Goal: Register for event/course

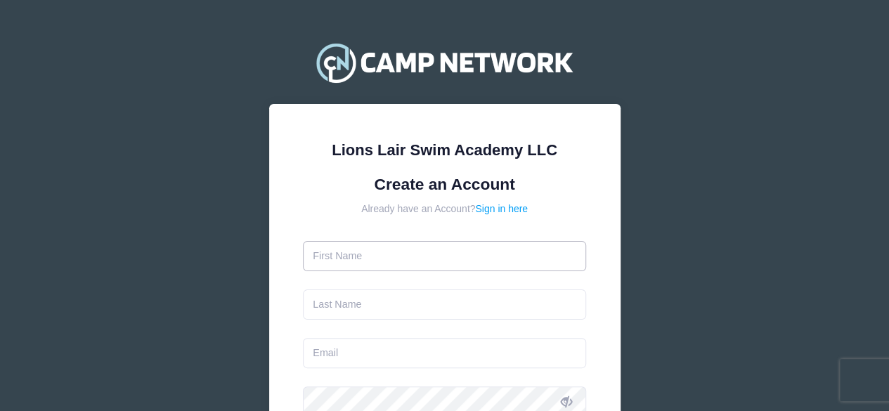
click at [467, 252] on input "text" at bounding box center [444, 256] width 283 height 30
type input "[PERSON_NAME]"
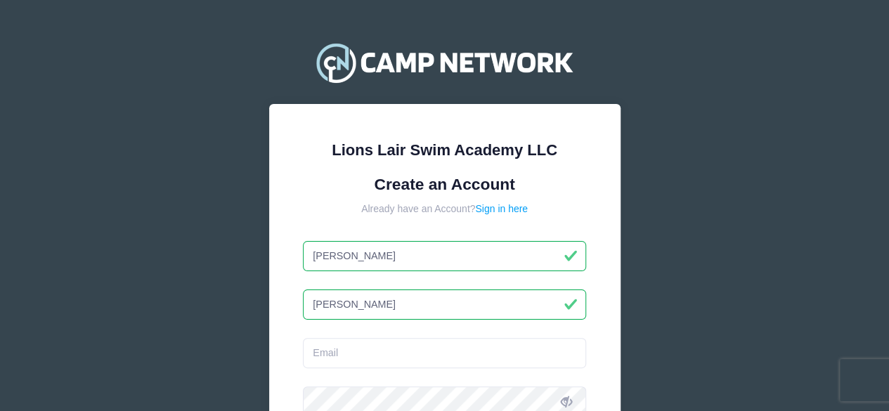
type input "[PERSON_NAME]"
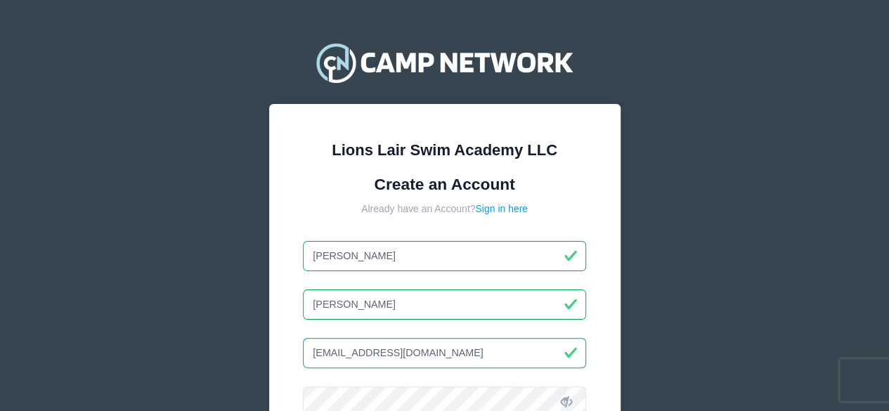
type input "[EMAIL_ADDRESS][DOMAIN_NAME]"
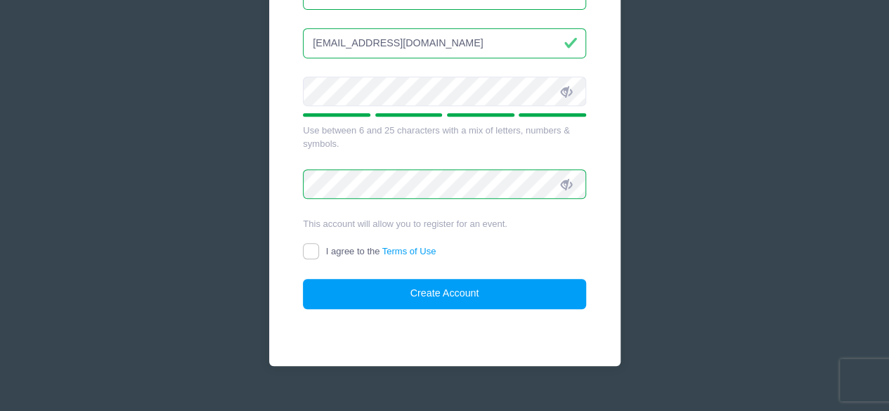
scroll to position [332, 0]
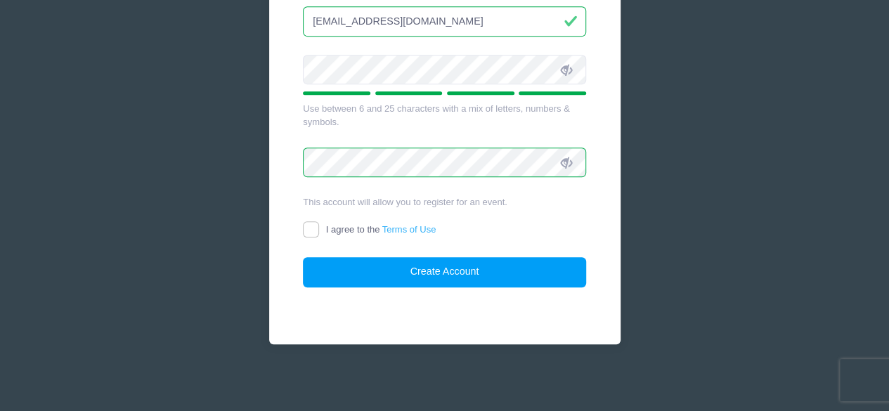
click at [408, 224] on link "Terms of Use" at bounding box center [409, 229] width 54 height 11
click at [319, 223] on input "I agree to the Terms of Use" at bounding box center [311, 229] width 16 height 16
checkbox input "true"
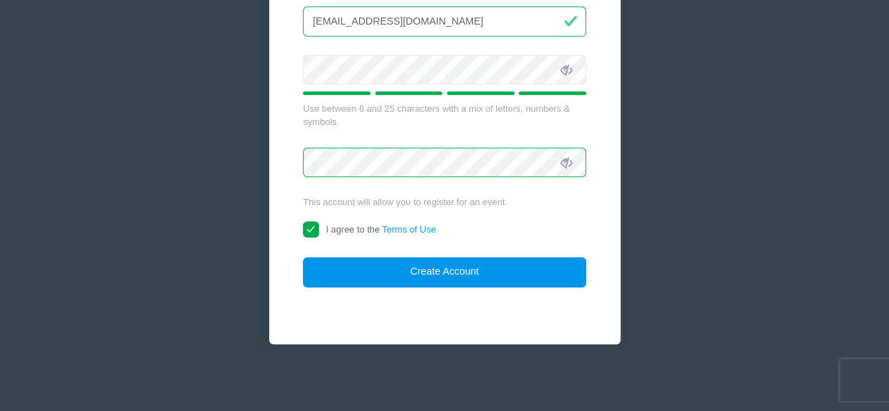
click at [441, 272] on button "Create Account" at bounding box center [444, 272] width 283 height 30
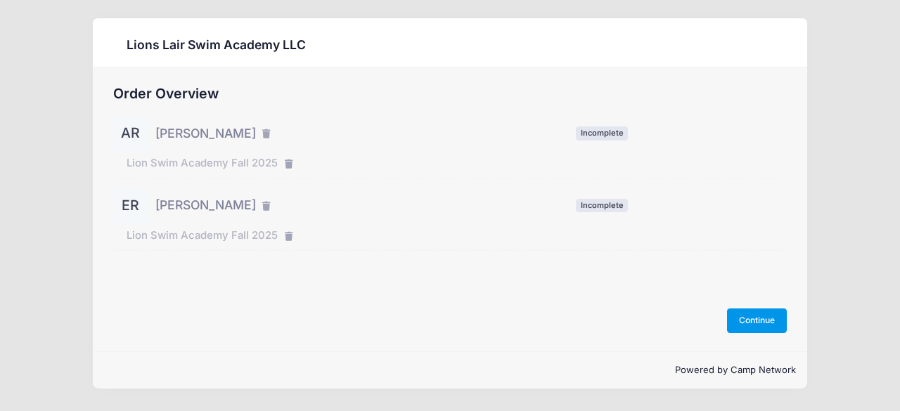
click at [735, 317] on button "Continue" at bounding box center [757, 321] width 60 height 24
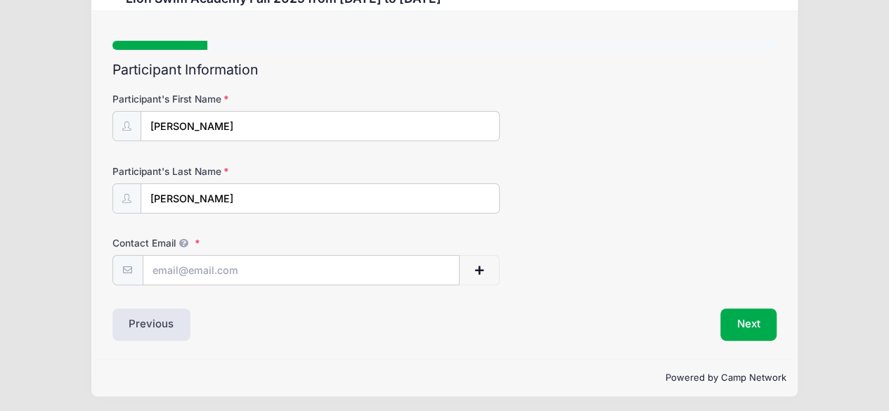
scroll to position [58, 0]
click at [225, 275] on input "Contact Email" at bounding box center [301, 269] width 316 height 30
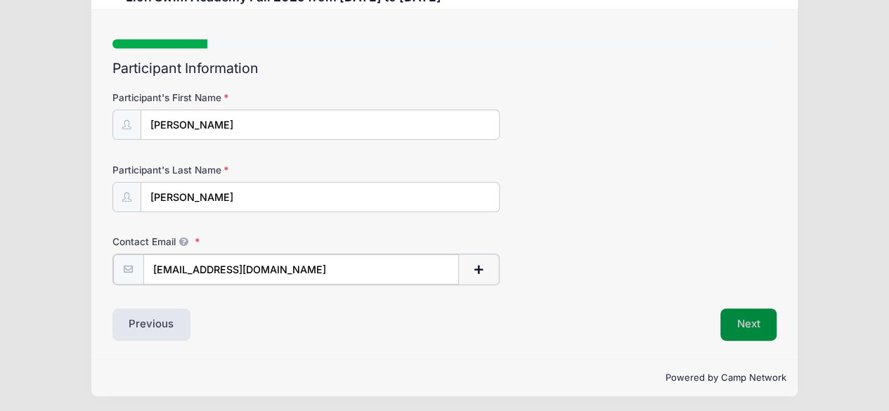
type input "[EMAIL_ADDRESS][DOMAIN_NAME]"
click at [734, 320] on button "Next" at bounding box center [748, 323] width 57 height 32
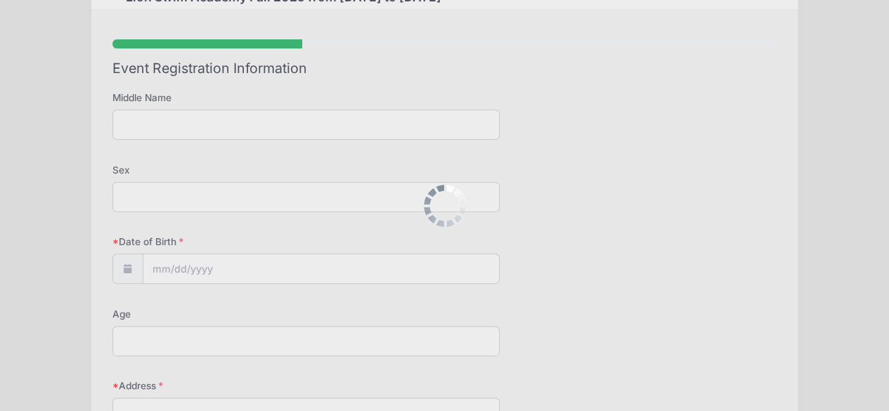
scroll to position [0, 0]
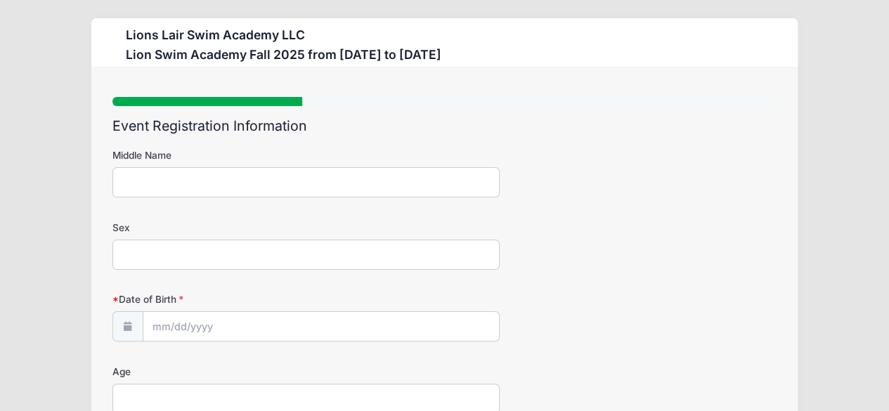
click at [258, 172] on input "Middle Name" at bounding box center [306, 182] width 388 height 30
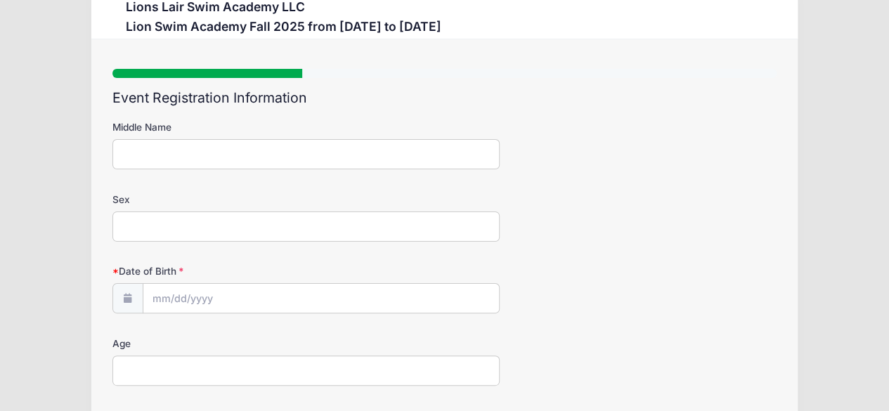
scroll to position [56, 0]
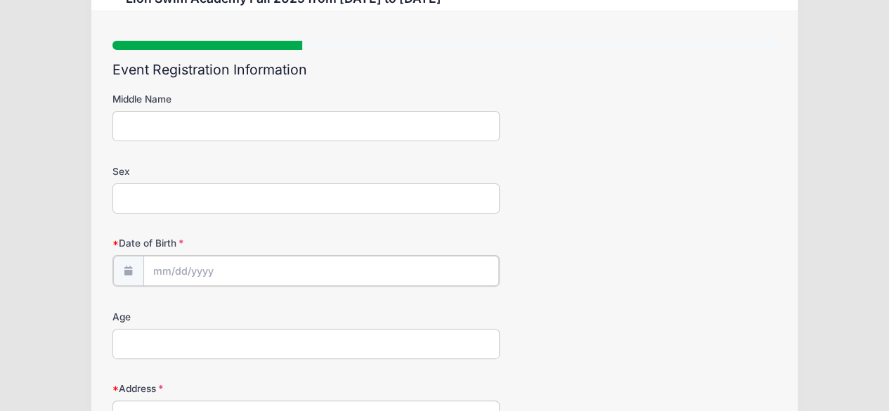
click at [249, 270] on input "Date of Birth" at bounding box center [321, 271] width 356 height 30
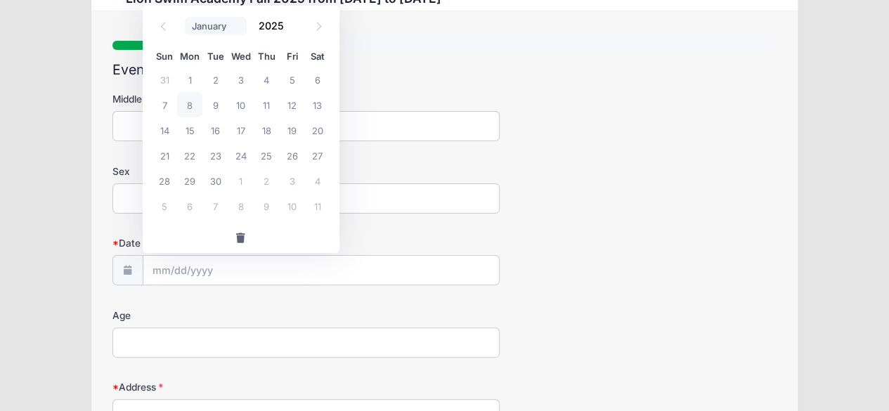
click at [231, 24] on select "January February March April May June July August September October November De…" at bounding box center [216, 26] width 63 height 18
select select "9"
click at [185, 17] on select "January February March April May June July August September October November De…" at bounding box center [216, 26] width 63 height 18
click at [282, 18] on input "2025" at bounding box center [275, 25] width 46 height 21
type input "2013"
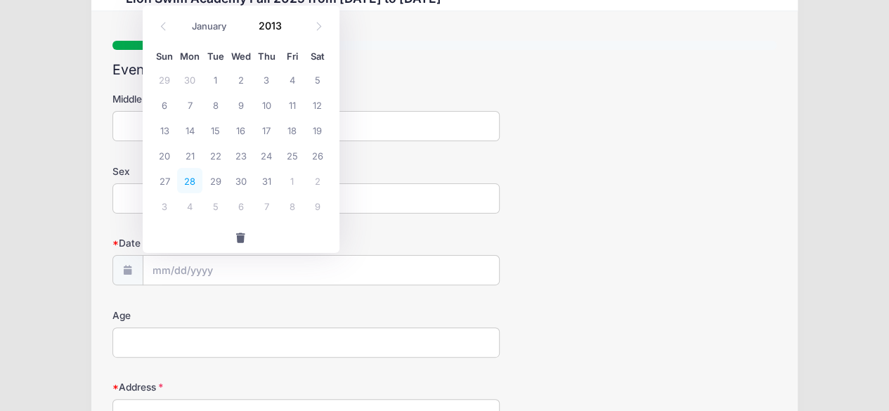
click at [182, 186] on span "28" at bounding box center [189, 180] width 25 height 25
type input "[DATE]"
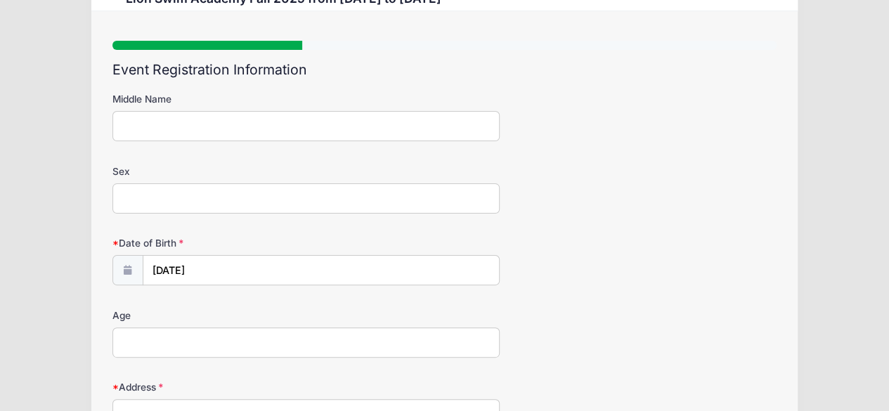
click at [637, 327] on div "Age" at bounding box center [444, 333] width 665 height 49
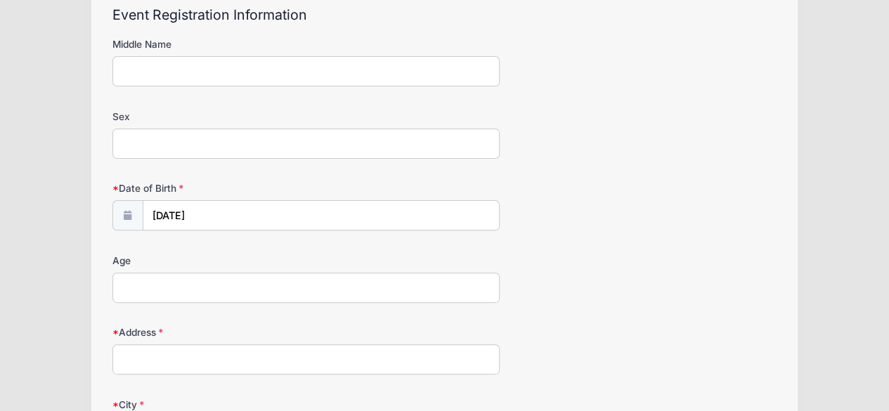
scroll to position [112, 0]
click at [486, 290] on input "Age" at bounding box center [306, 286] width 388 height 30
type input "11"
click at [394, 352] on input "Address" at bounding box center [306, 358] width 388 height 30
type input "211 W. 106th St. #11C"
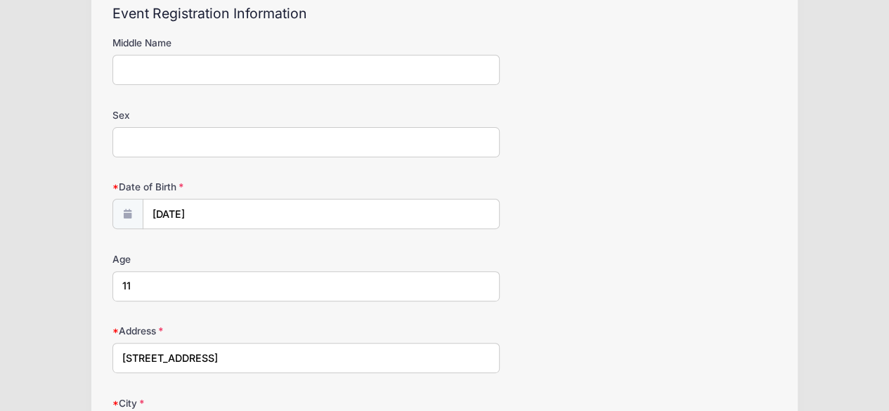
scroll to position [334, 0]
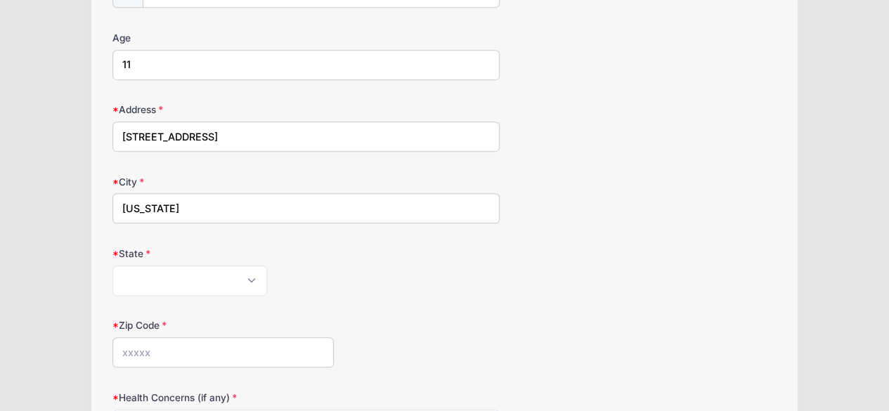
type input "New York"
select select "NY"
type input "10025"
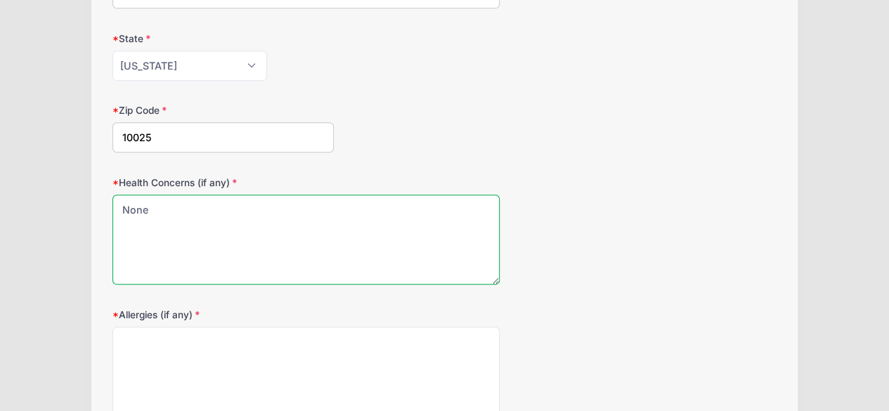
type textarea "None"
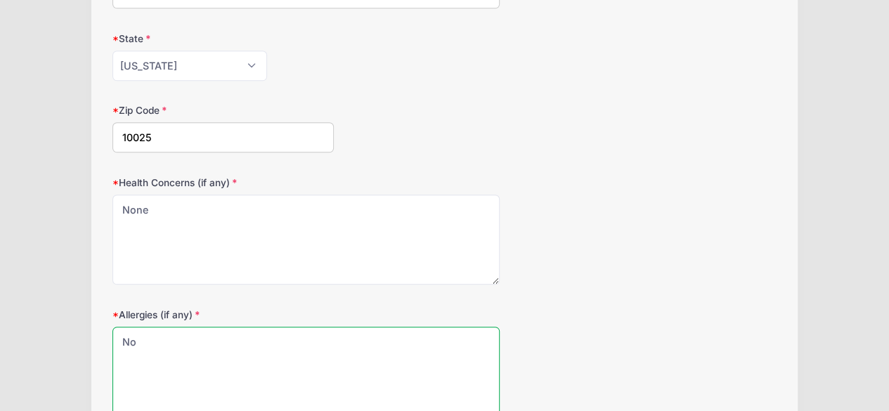
type textarea "N"
drag, startPoint x: 259, startPoint y: 358, endPoint x: 77, endPoint y: 343, distance: 181.9
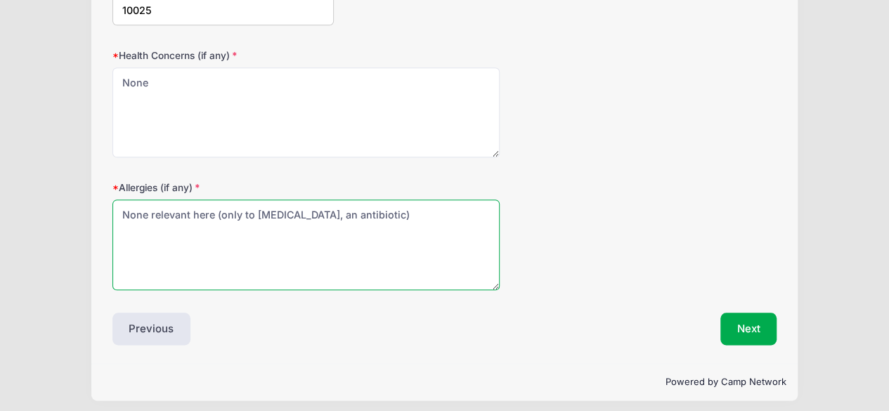
scroll to position [678, 0]
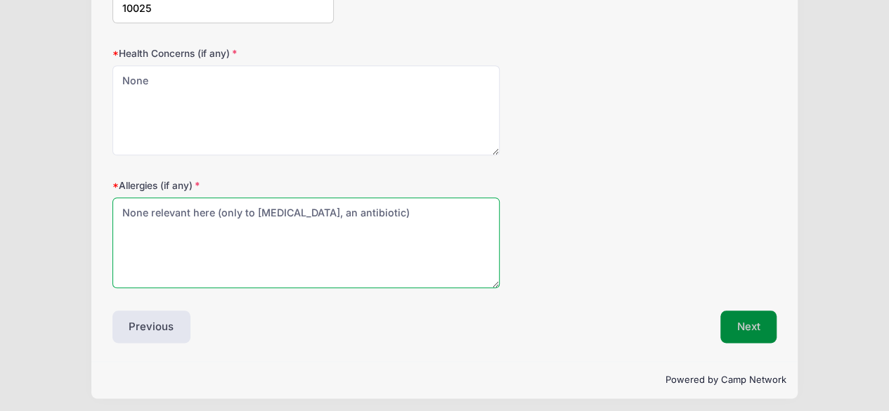
type textarea "None relevant here (only to Augmentin, an antibiotic)"
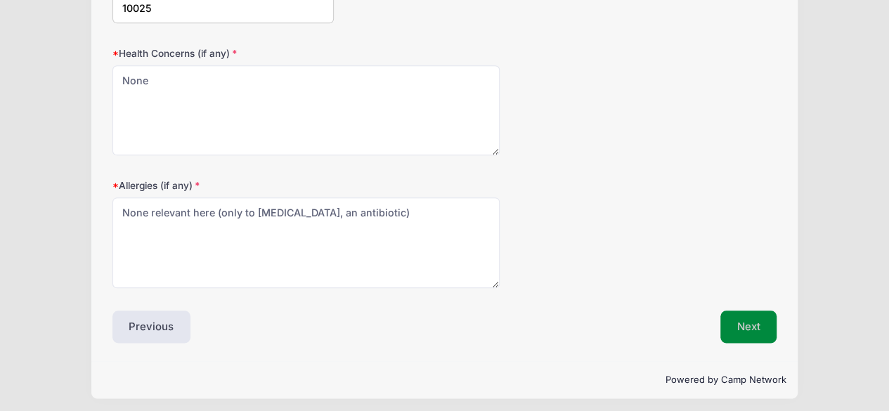
click at [744, 318] on button "Next" at bounding box center [748, 327] width 57 height 32
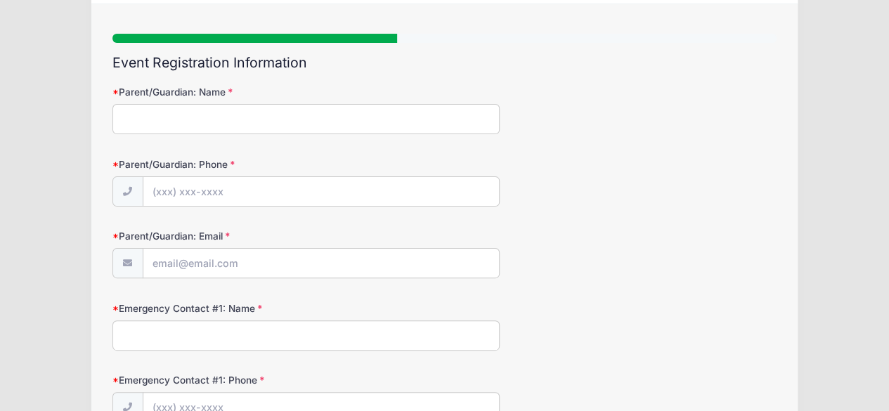
scroll to position [0, 0]
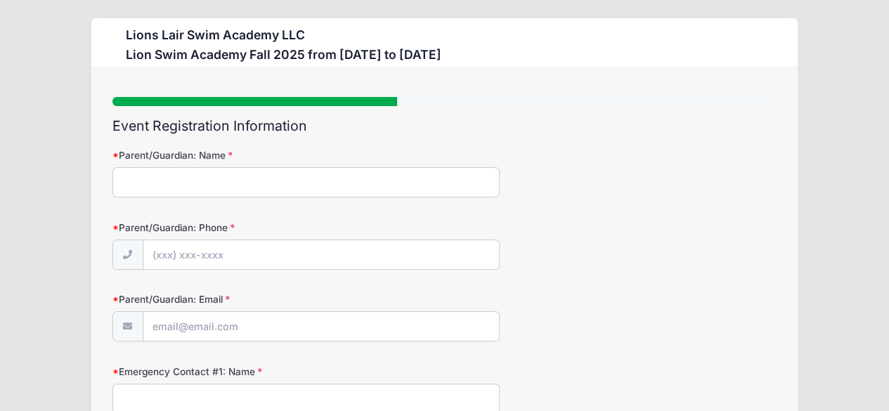
click at [358, 186] on input "Parent/Guardian: Name" at bounding box center [306, 182] width 388 height 30
type input "Jessica Rosen, Ezra Rosen"
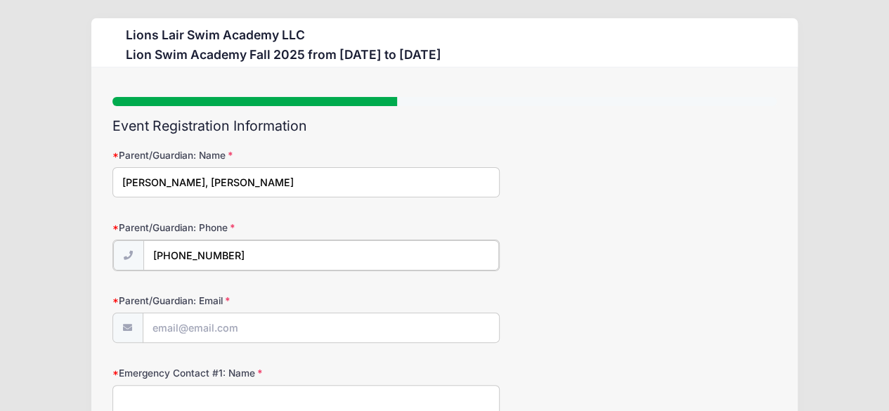
type input "(310) 904-9309"
type input "jessicashpall@gmail.com"
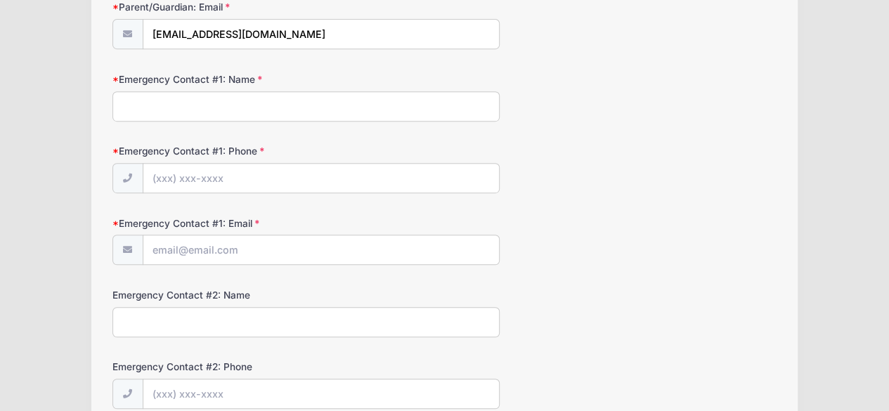
scroll to position [269, 0]
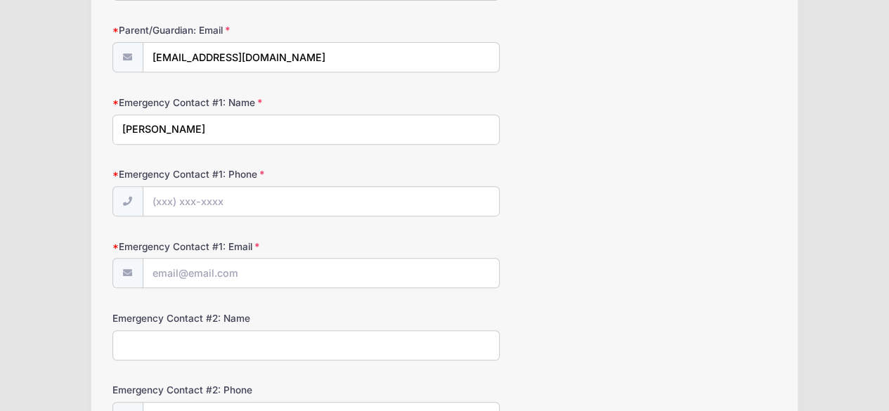
type input "Jessica Rosen"
type input "(310) 904-9309"
type input "jessicashpall@gmail.com"
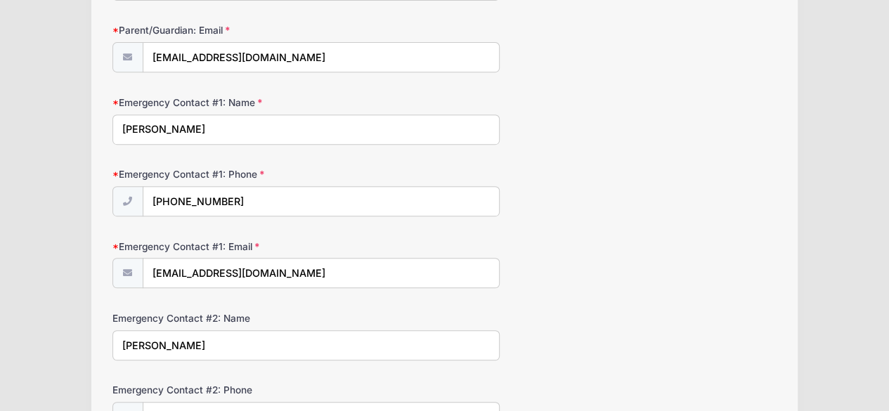
type input "Ezra Rosen"
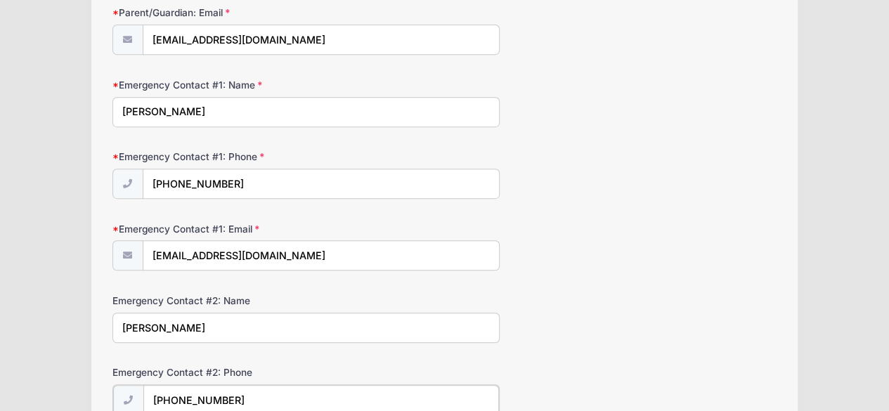
type input "(310) 903-1391"
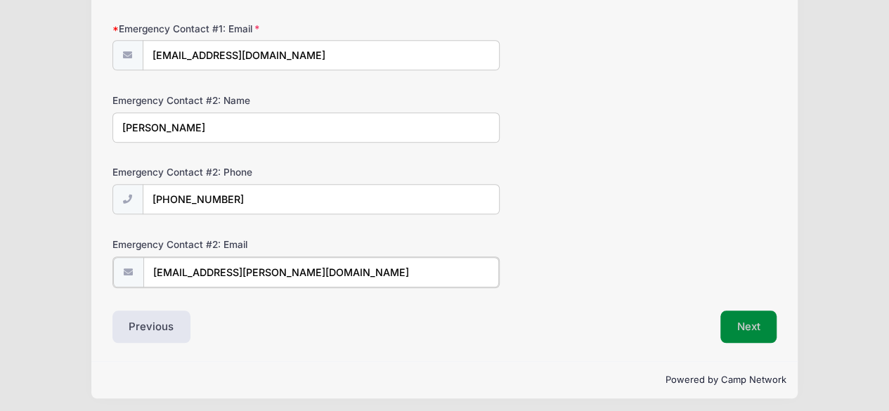
type input "ezra.rosen@gmail.com"
click at [753, 327] on button "Next" at bounding box center [748, 326] width 57 height 32
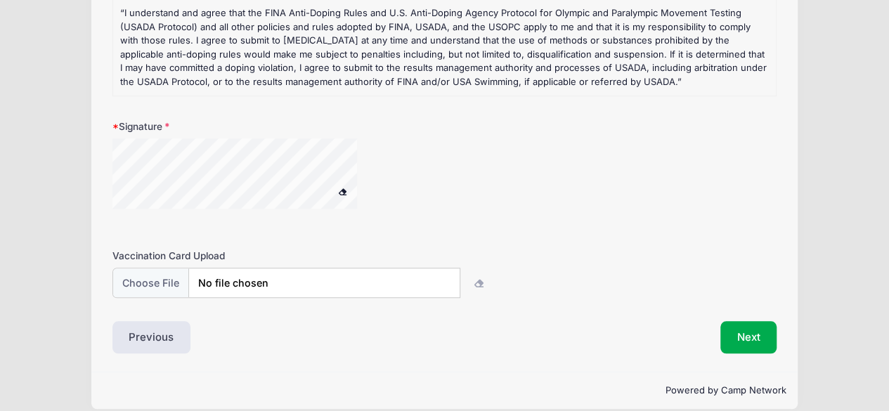
scroll to position [551, 0]
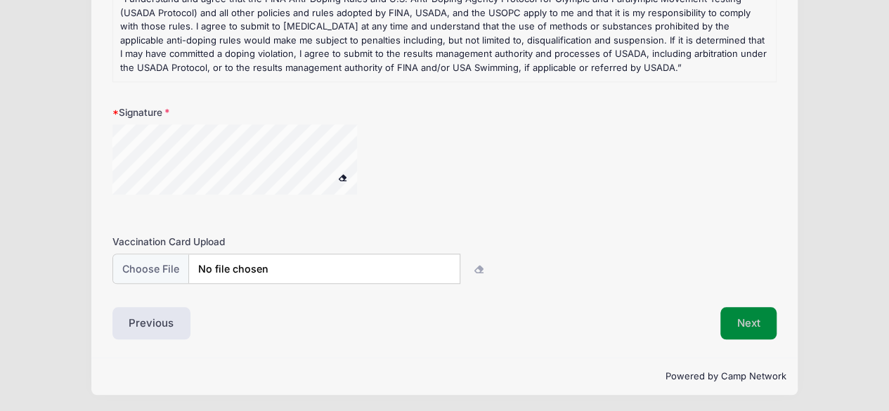
click at [763, 320] on button "Next" at bounding box center [748, 323] width 57 height 32
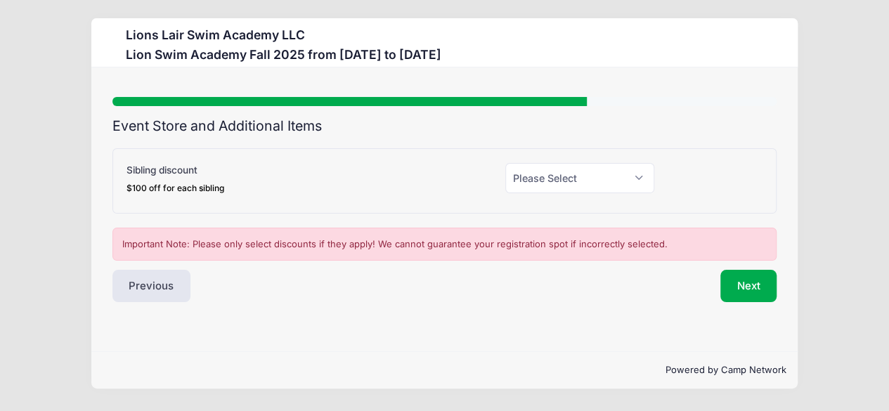
scroll to position [0, 0]
click at [589, 185] on select "Please Select Yes (-$100.00) No" at bounding box center [587, 178] width 151 height 30
select select "1"
click at [512, 163] on select "Please Select Yes (-$100.00) No" at bounding box center [587, 178] width 151 height 30
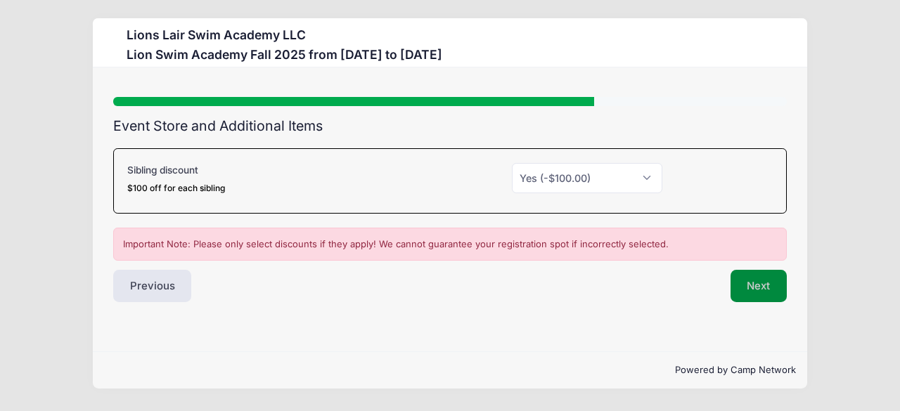
click at [759, 286] on button "Next" at bounding box center [758, 286] width 57 height 32
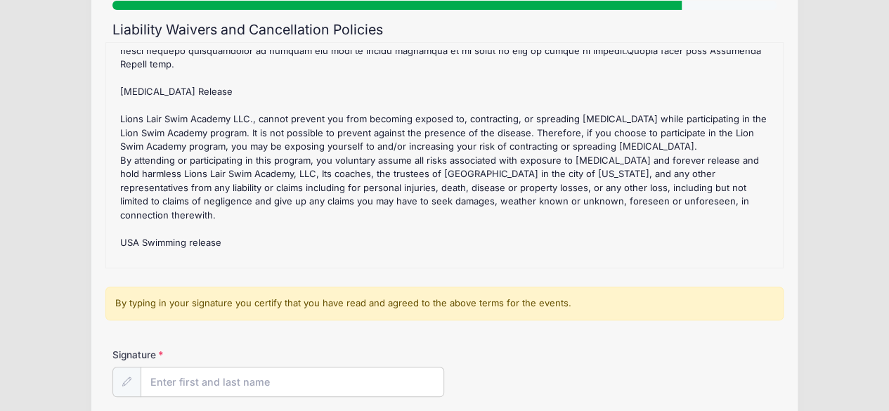
scroll to position [241, 0]
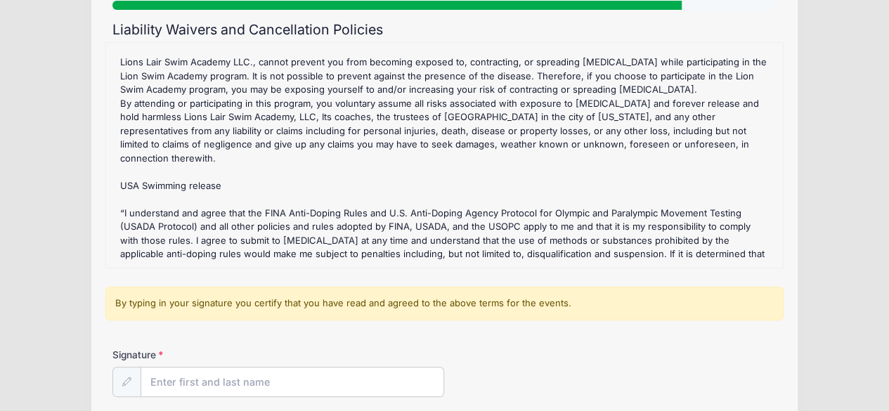
drag, startPoint x: 583, startPoint y: 134, endPoint x: 652, endPoint y: 275, distance: 157.1
click at [652, 275] on form "Lion Swim Academy Fall 2025 Refund Policy : We will refund you all the session …" at bounding box center [444, 230] width 665 height 377
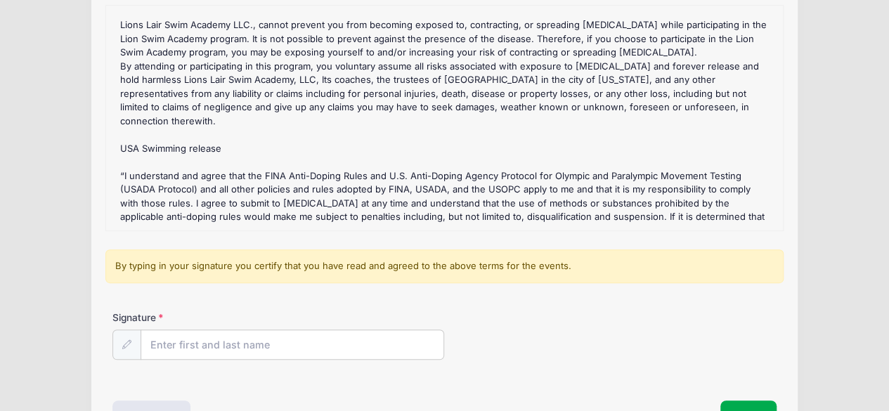
scroll to position [153, 0]
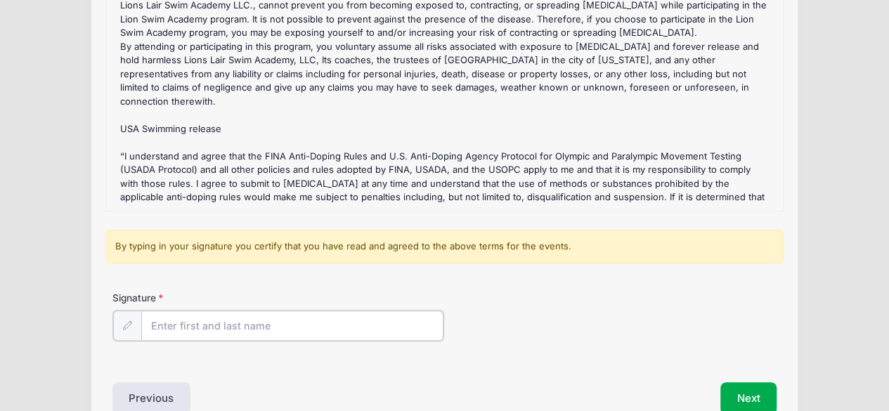
click at [319, 320] on input "Signature" at bounding box center [292, 326] width 303 height 30
type input "Jessica Rosen"
click at [739, 389] on button "Next" at bounding box center [748, 397] width 57 height 32
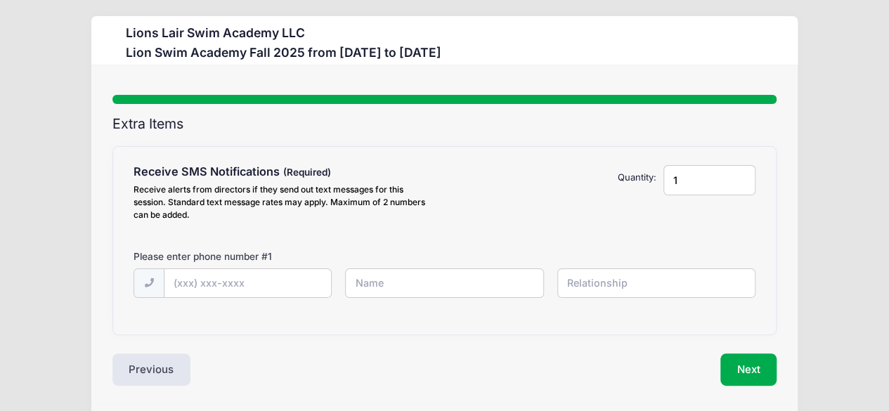
scroll to position [0, 0]
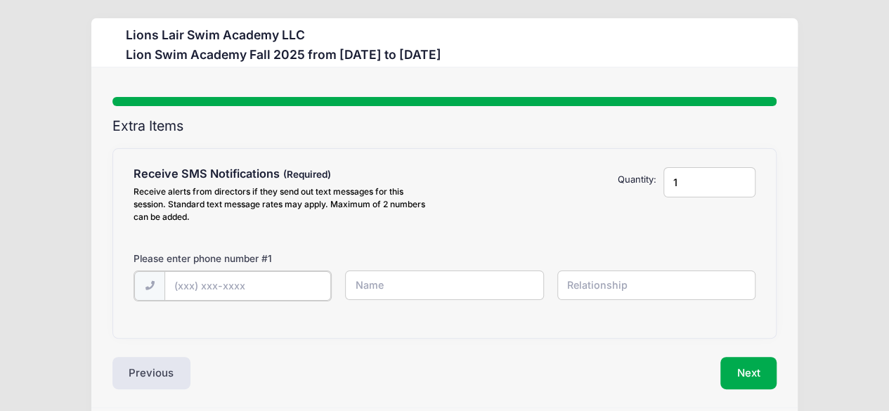
click at [202, 282] on input "text" at bounding box center [247, 286] width 167 height 30
type input "(4"
type input "(310) 904-9309"
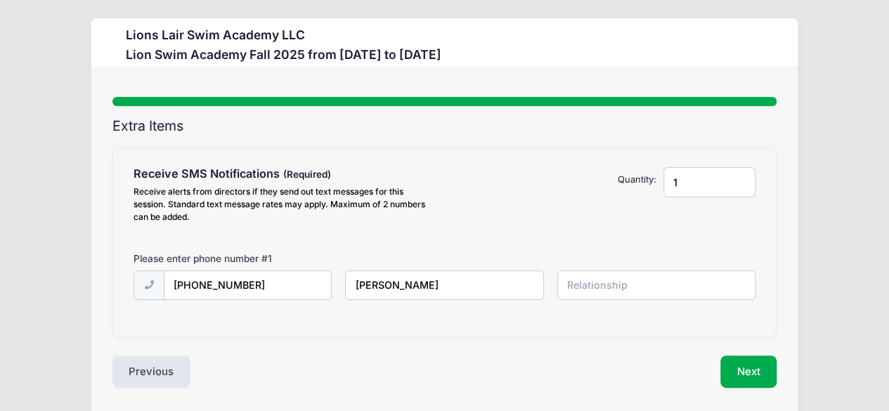
type input "Jessica"
type input "Mom"
click at [686, 197] on div "1" at bounding box center [709, 197] width 106 height 61
drag, startPoint x: 686, startPoint y: 191, endPoint x: 665, endPoint y: 193, distance: 21.2
click at [665, 193] on input "1" at bounding box center [709, 182] width 92 height 30
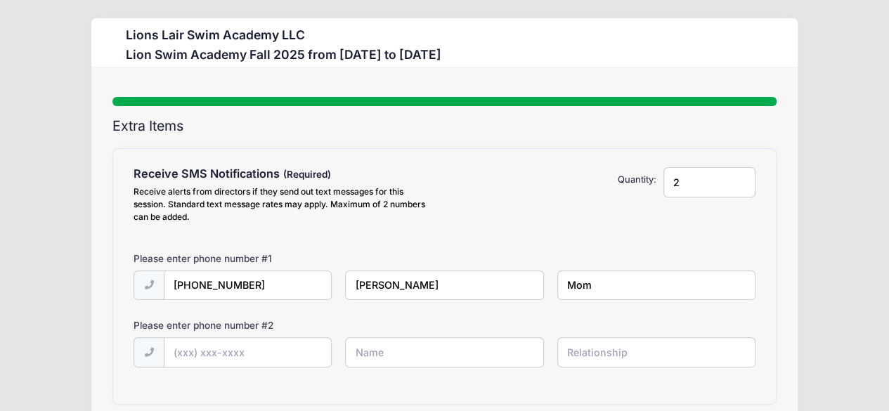
type input "2"
click at [239, 354] on input "text" at bounding box center [247, 353] width 167 height 30
type input "(310) 903-1391"
type input "Ezra"
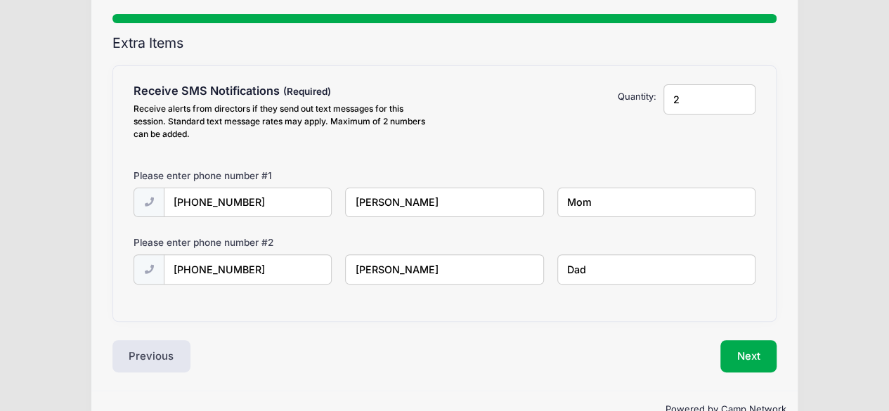
scroll to position [94, 0]
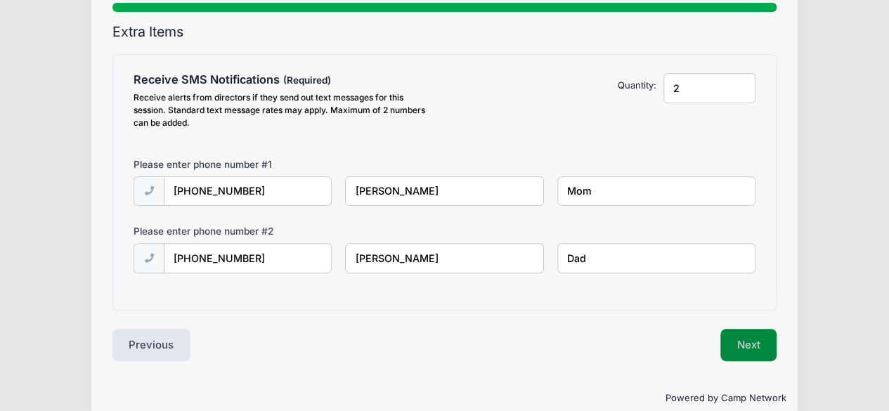
type input "Dad"
click at [736, 355] on button "Next" at bounding box center [748, 345] width 57 height 32
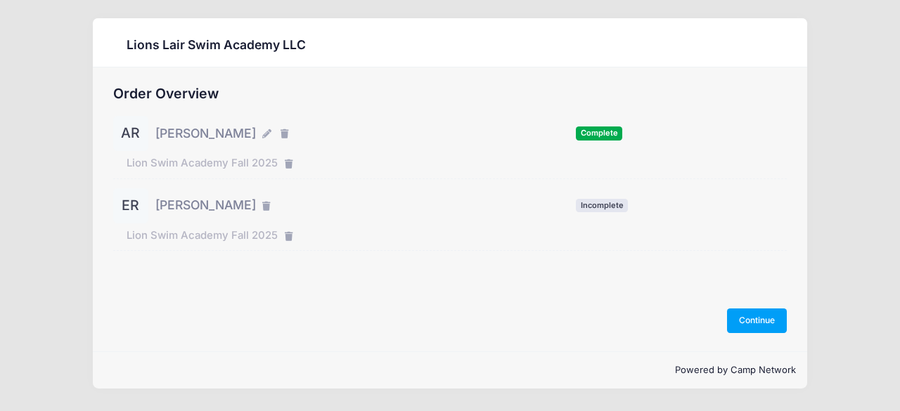
click at [610, 128] on span "Complete" at bounding box center [599, 132] width 46 height 13
click at [262, 134] on icon "button" at bounding box center [267, 134] width 11 height 0
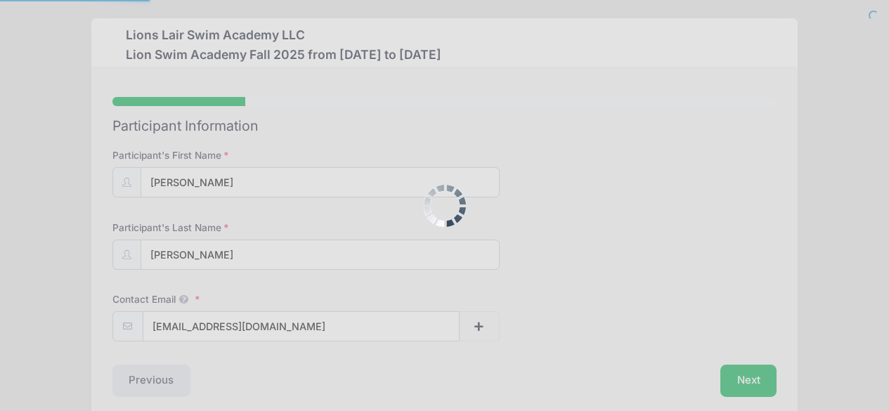
select select "NY"
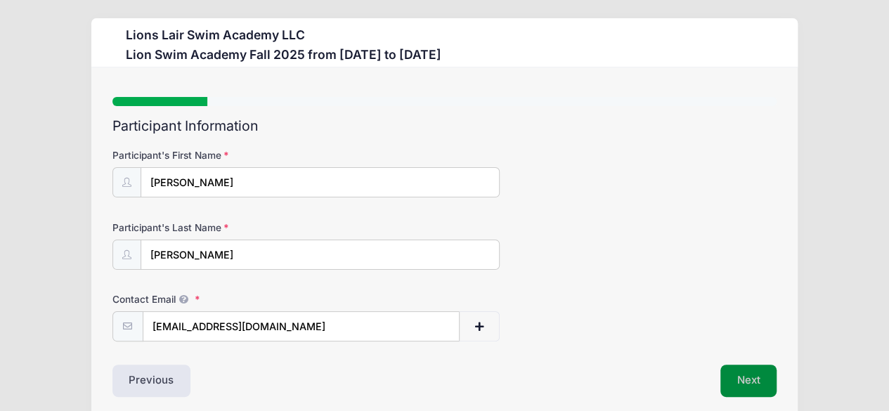
click at [727, 379] on button "Next" at bounding box center [748, 381] width 57 height 32
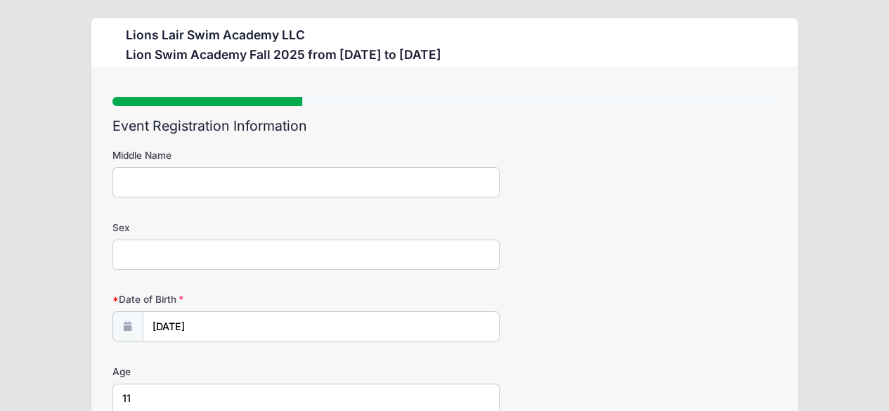
click at [319, 253] on input "Sex" at bounding box center [306, 255] width 388 height 30
click at [275, 308] on div "Date of Birth [DATE]" at bounding box center [444, 316] width 665 height 49
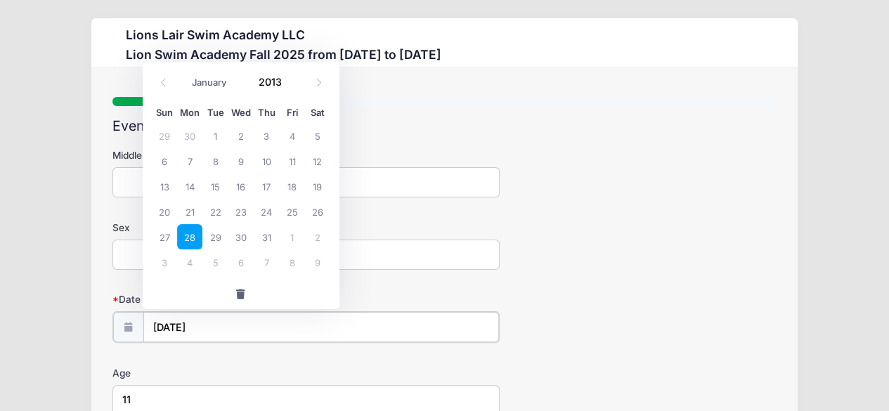
drag, startPoint x: 242, startPoint y: 316, endPoint x: 174, endPoint y: 327, distance: 68.4
click at [174, 327] on input "[DATE]" at bounding box center [321, 327] width 356 height 30
click at [176, 331] on input "Date of Birth" at bounding box center [321, 327] width 356 height 30
click at [213, 74] on select "January February March April May June July August September October November De…" at bounding box center [216, 82] width 63 height 18
select select "10"
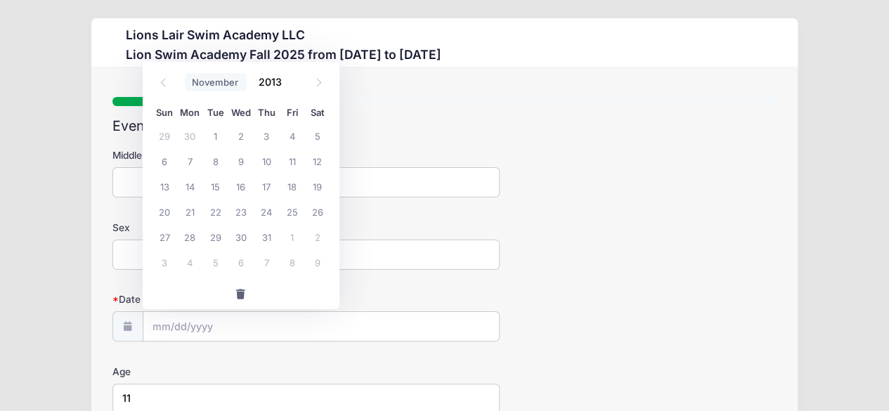
click at [185, 73] on select "January February March April May June July August September October November De…" at bounding box center [216, 82] width 63 height 18
click at [280, 73] on input "2013" at bounding box center [275, 81] width 46 height 21
type input "2016"
click at [288, 161] on span "11" at bounding box center [291, 160] width 25 height 25
type input "11/11/2016"
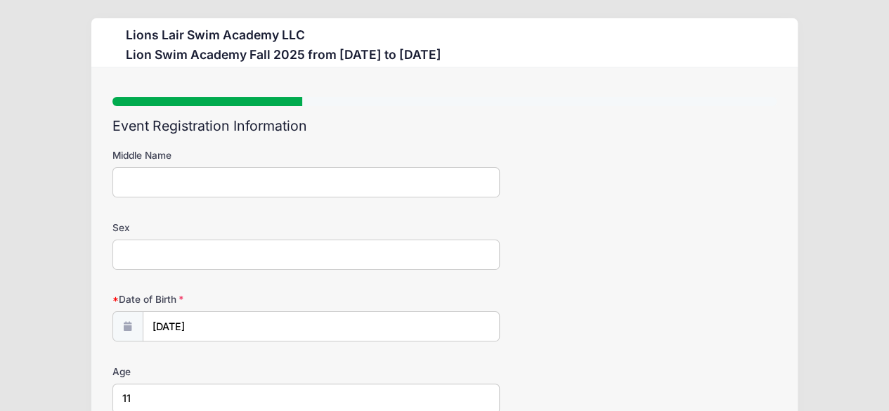
drag, startPoint x: 264, startPoint y: 392, endPoint x: 143, endPoint y: 384, distance: 120.4
click at [143, 384] on input "11" at bounding box center [306, 399] width 388 height 30
type input "1"
type input "9"
type input "8"
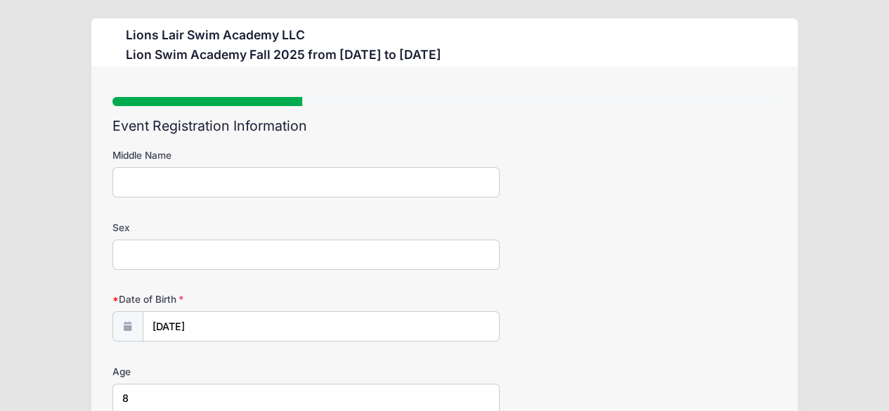
click at [563, 330] on div "Date of Birth 11/11/2016" at bounding box center [444, 316] width 665 height 49
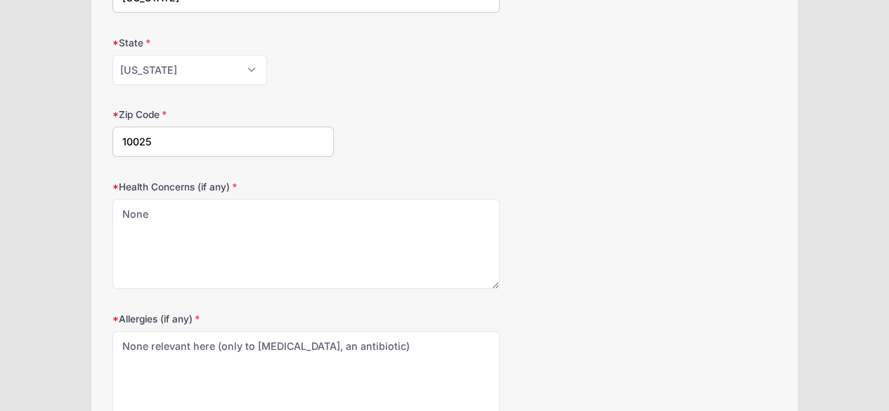
scroll to position [562, 0]
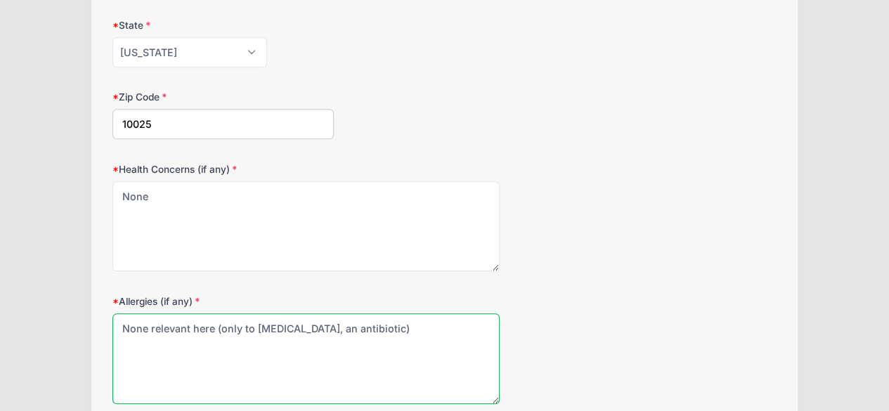
drag, startPoint x: 387, startPoint y: 310, endPoint x: 69, endPoint y: 305, distance: 318.4
type textarea "None"
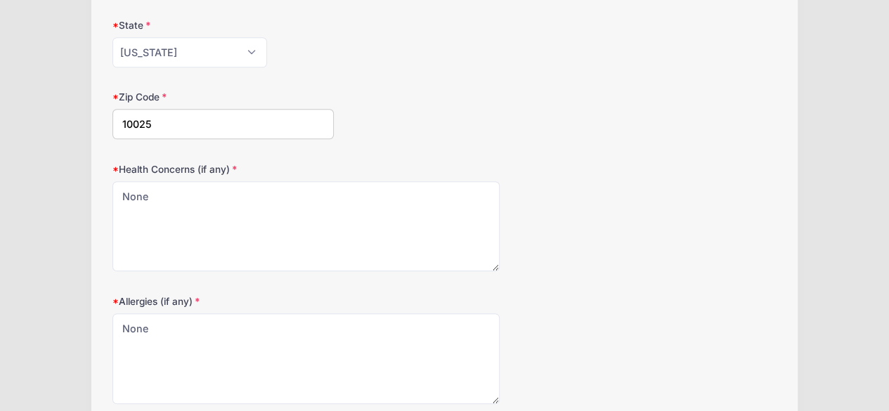
click at [647, 301] on div "Allergies (if any) None relevant here (only to Augmentin, an antibiotic)" at bounding box center [444, 349] width 665 height 110
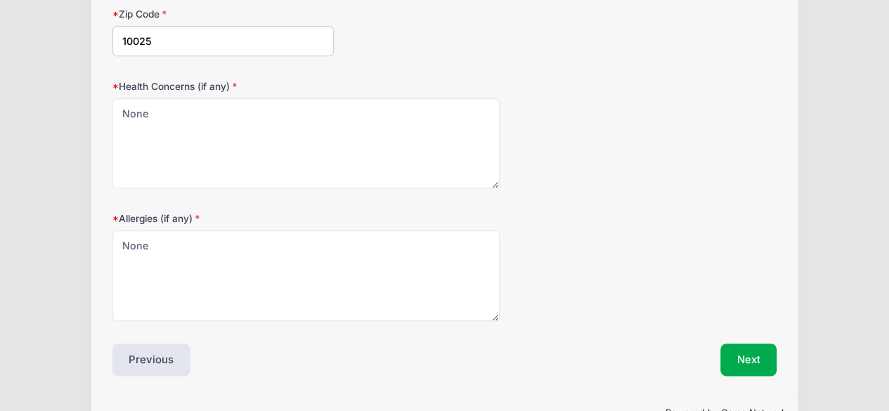
scroll to position [647, 0]
click at [772, 360] on button "Next" at bounding box center [748, 358] width 57 height 32
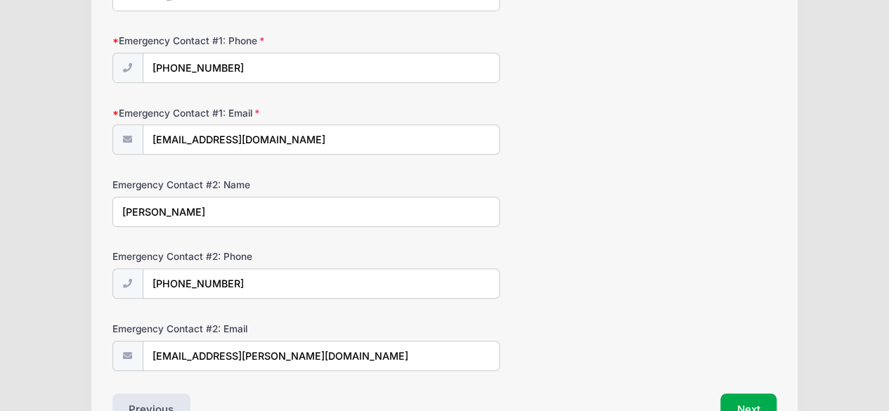
scroll to position [486, 0]
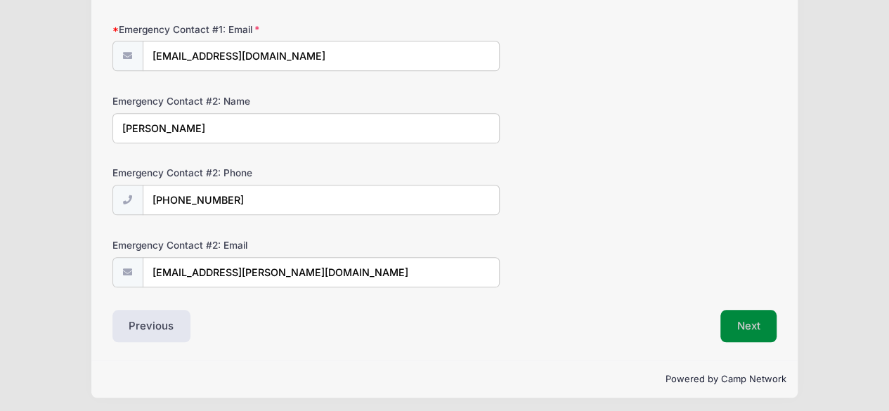
click at [757, 316] on button "Next" at bounding box center [748, 326] width 57 height 32
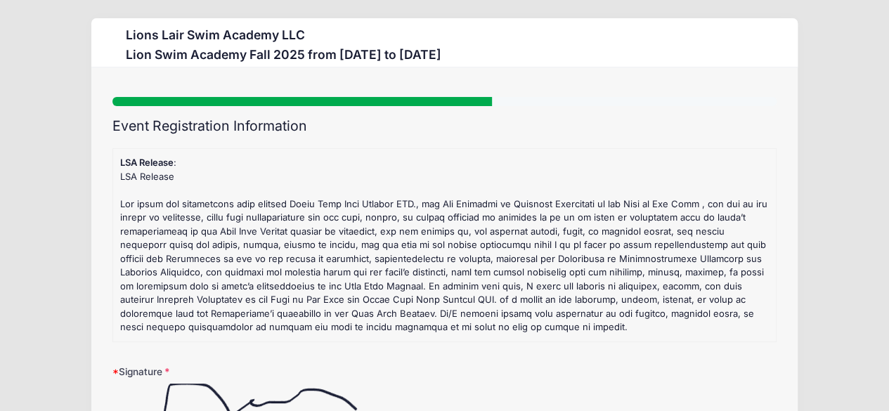
scroll to position [516, 0]
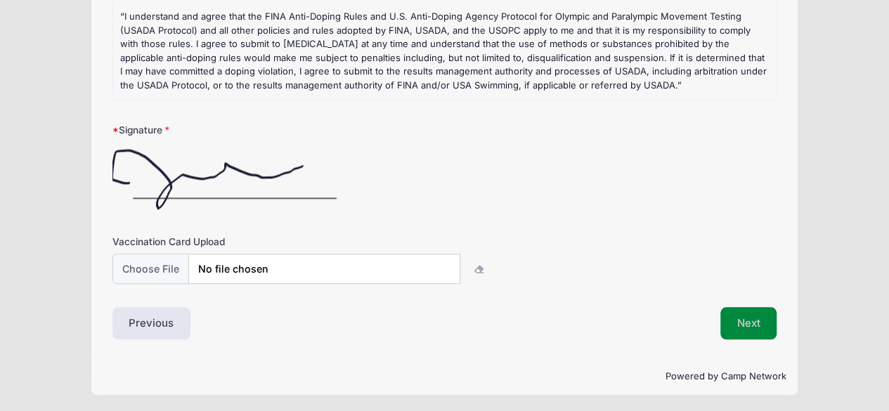
click at [755, 316] on button "Next" at bounding box center [748, 323] width 57 height 32
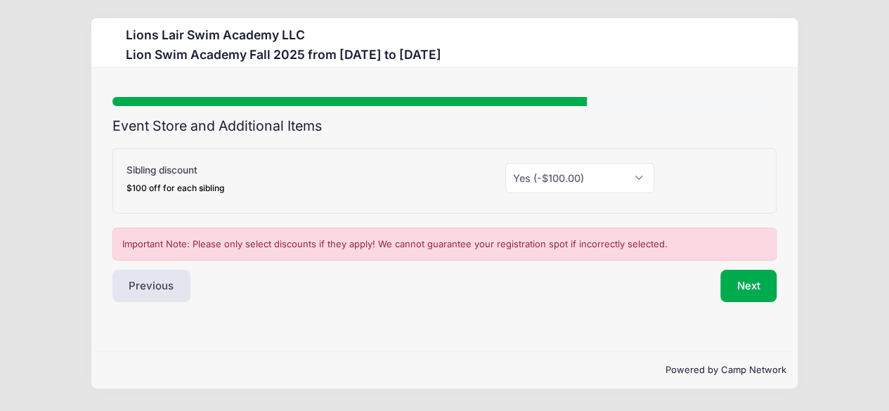
scroll to position [0, 0]
click at [748, 279] on button "Next" at bounding box center [758, 286] width 57 height 32
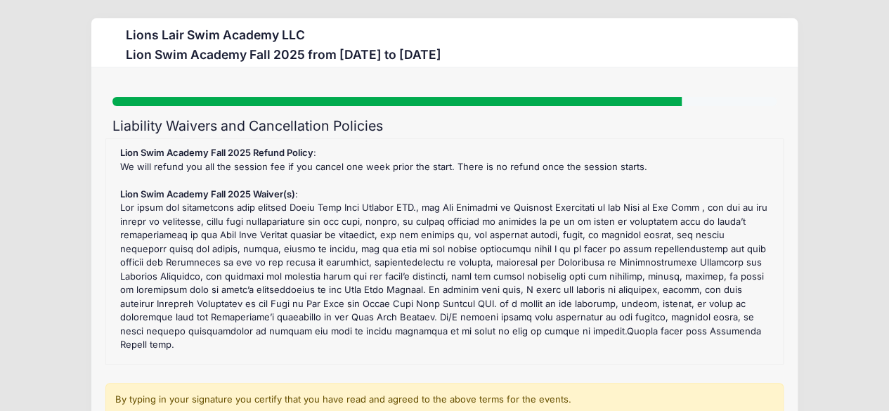
scroll to position [227, 0]
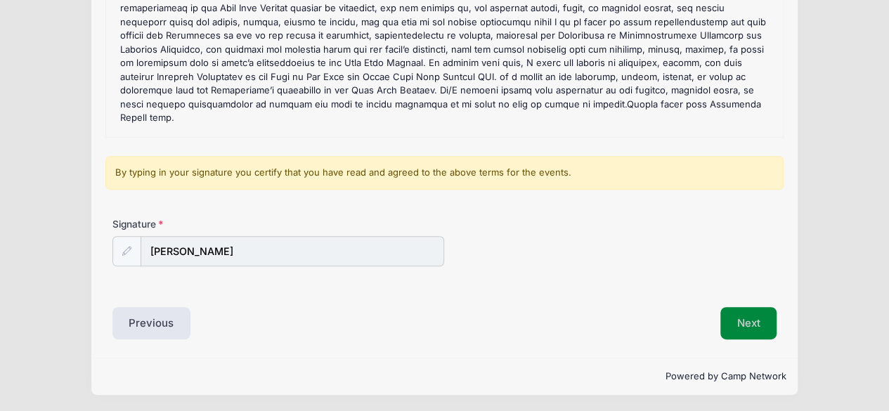
click at [754, 316] on button "Next" at bounding box center [748, 323] width 57 height 32
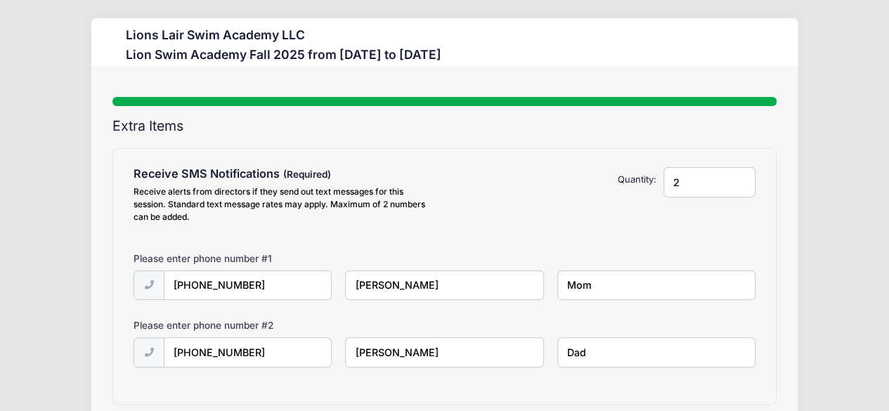
scroll to position [116, 0]
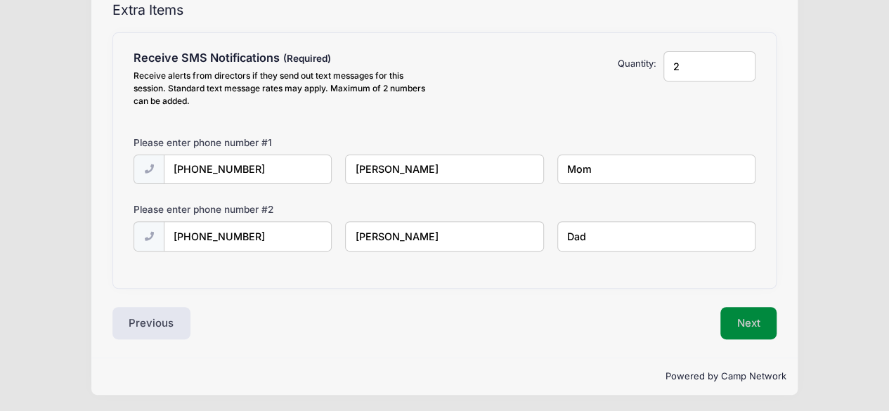
click at [763, 310] on button "Next" at bounding box center [748, 323] width 57 height 32
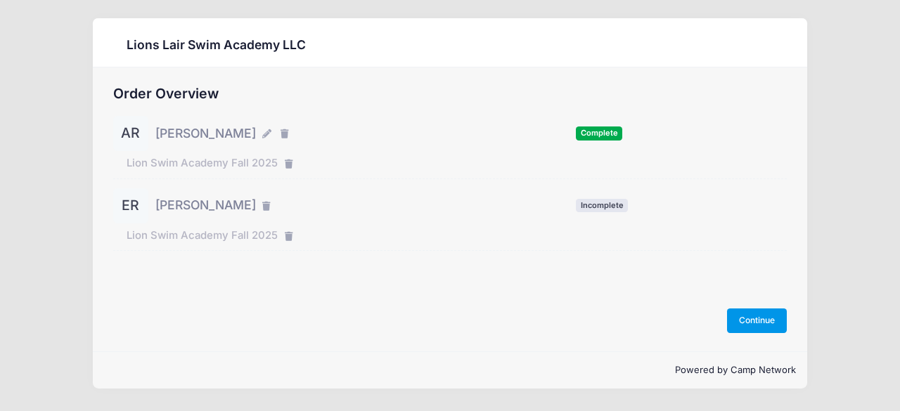
click at [752, 311] on button "Continue" at bounding box center [757, 321] width 60 height 24
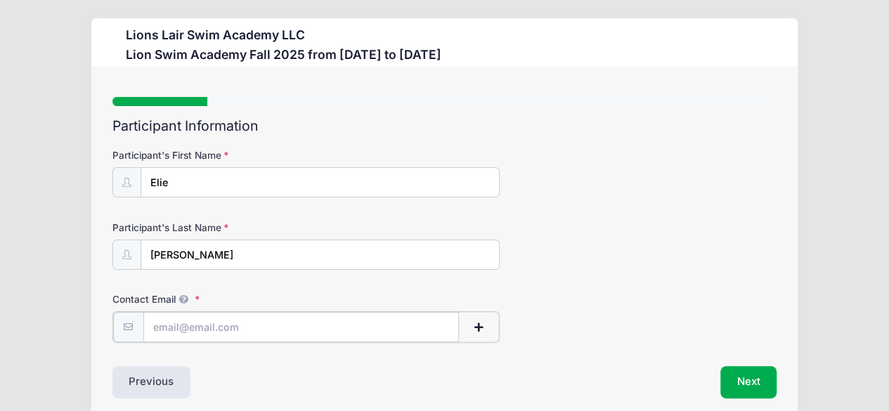
click at [318, 327] on input "Contact Email" at bounding box center [301, 327] width 316 height 30
type input "jessicashpall@gmail.com"
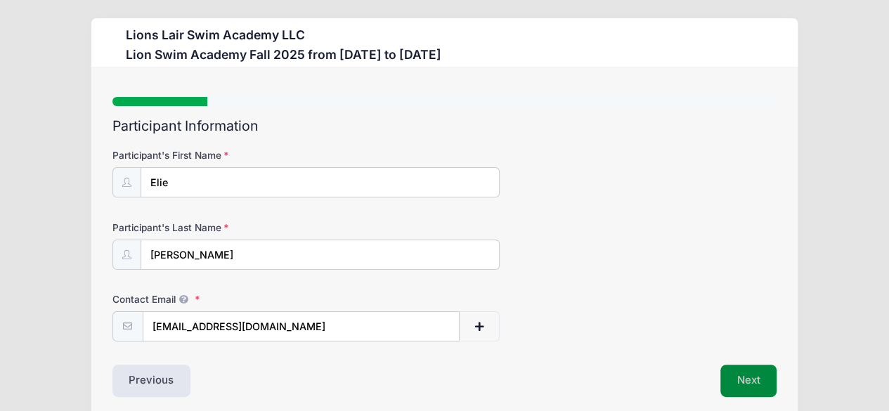
click at [744, 391] on button "Next" at bounding box center [748, 381] width 57 height 32
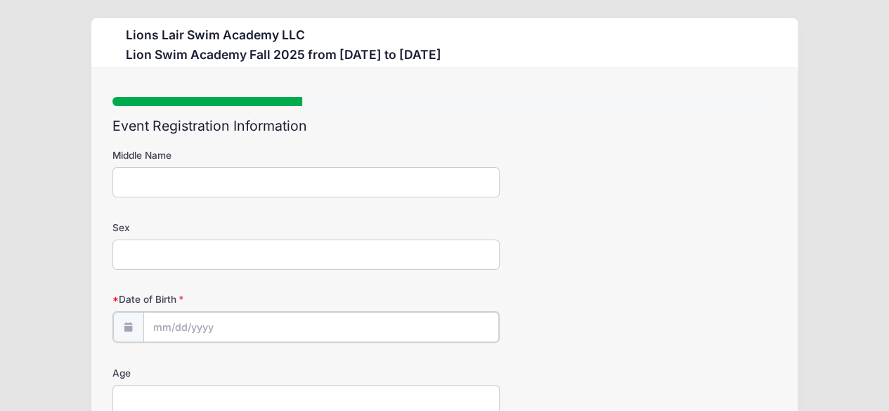
click at [193, 325] on input "Date of Birth" at bounding box center [321, 327] width 356 height 30
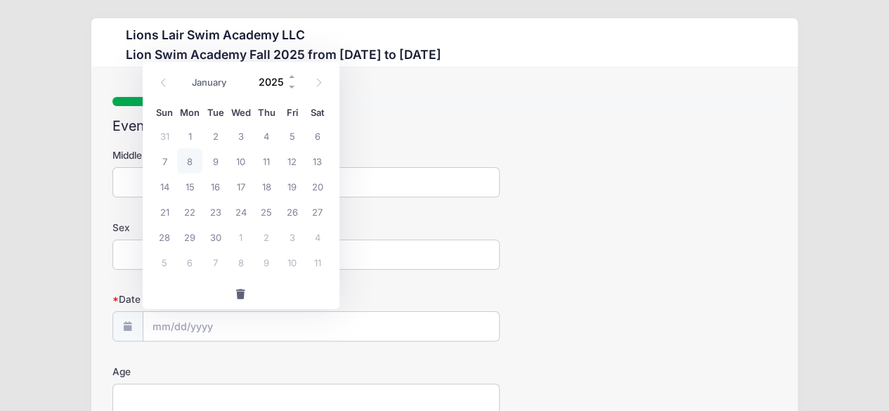
drag, startPoint x: 282, startPoint y: 77, endPoint x: 262, endPoint y: 75, distance: 19.7
click at [262, 75] on input "2025" at bounding box center [275, 81] width 46 height 21
type input "2"
type input "3"
type input "2013"
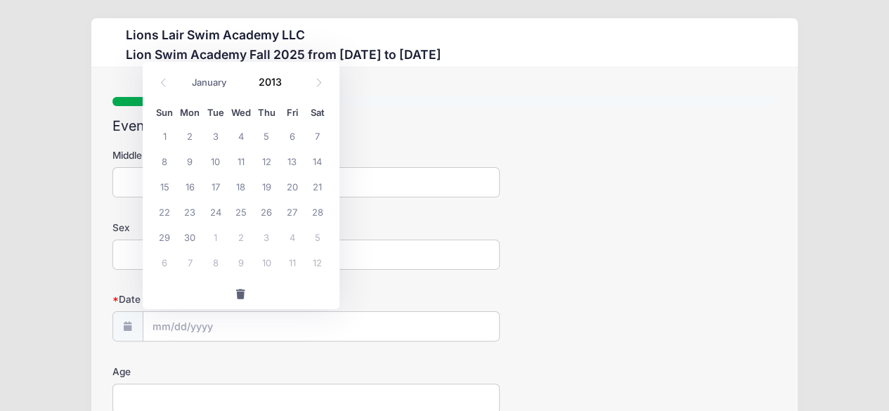
click at [216, 90] on div "January February March April May June July August September October November De…" at bounding box center [241, 78] width 134 height 24
click at [213, 81] on select "January February March April May June July August September October November De…" at bounding box center [216, 82] width 63 height 18
select select "9"
click at [185, 73] on select "January February March April May June July August September October November De…" at bounding box center [216, 82] width 63 height 18
click at [188, 244] on span "28" at bounding box center [189, 236] width 25 height 25
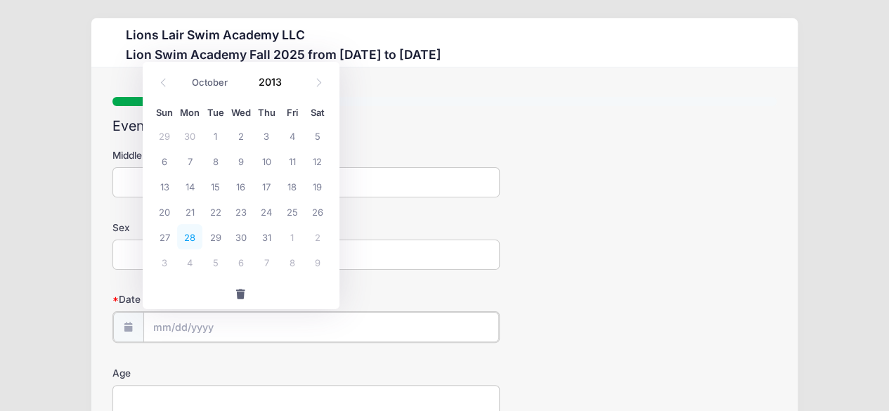
type input "10/28/2013"
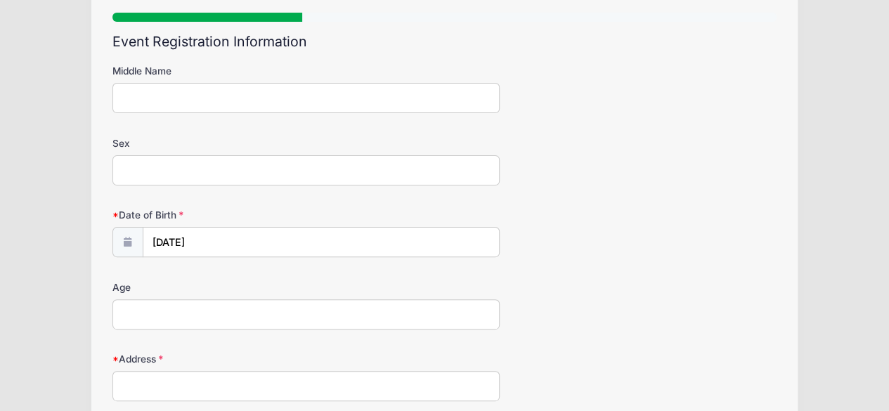
scroll to position [112, 0]
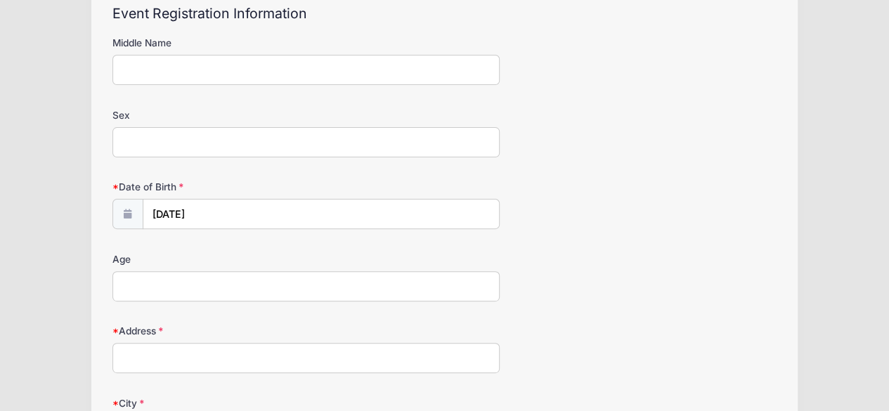
drag, startPoint x: 467, startPoint y: 287, endPoint x: 458, endPoint y: 287, distance: 8.5
click at [458, 287] on input "Age" at bounding box center [306, 286] width 388 height 30
type input "11"
type input "211 W. 106th St. #11C"
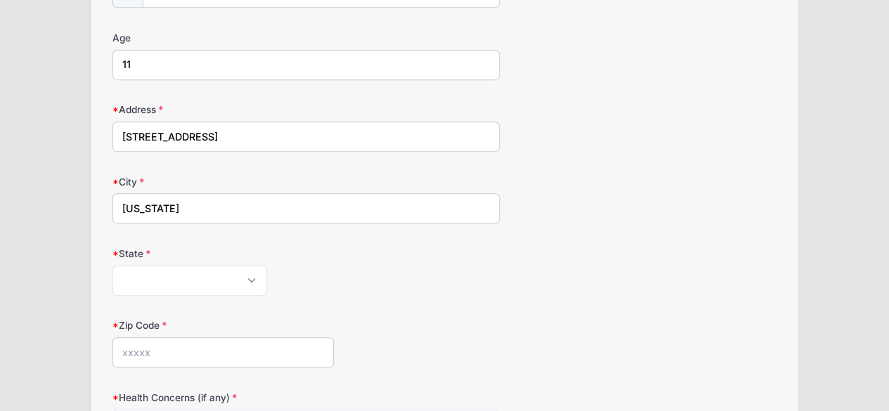
type input "New York"
select select "NY"
type input "10025"
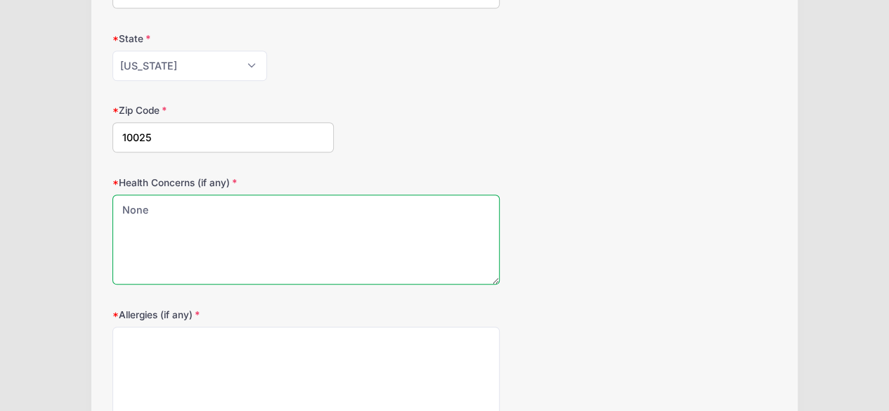
type textarea "None"
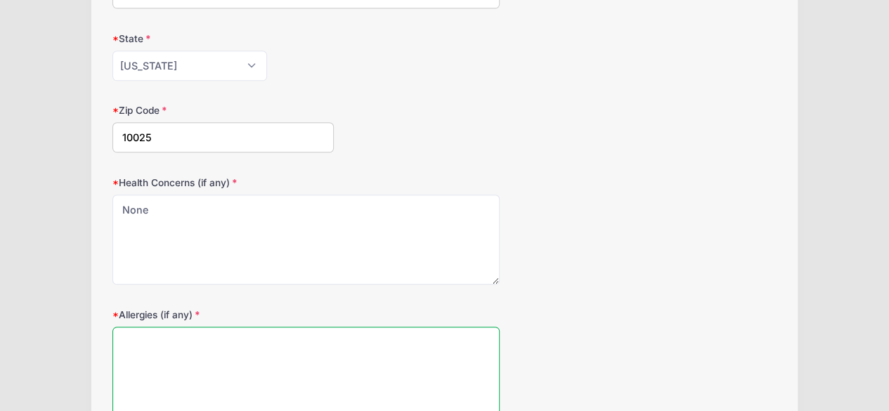
paste textarea "None relevant here (only to Augmentin, an antibiotic)"
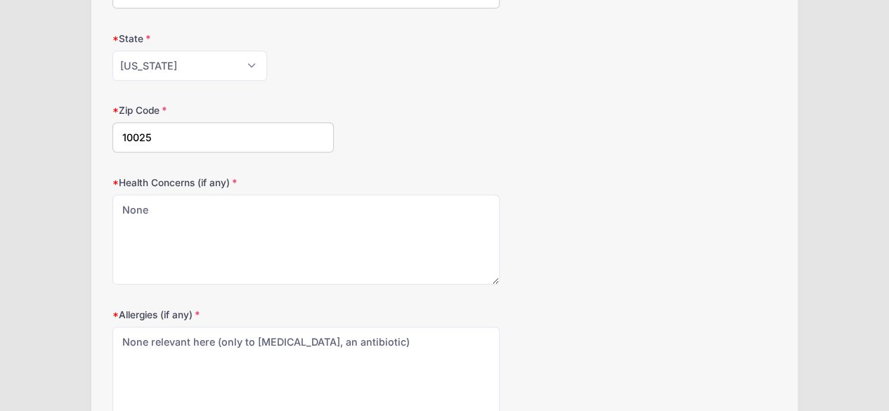
click at [583, 256] on div "Health Concerns (if any) None" at bounding box center [444, 231] width 665 height 110
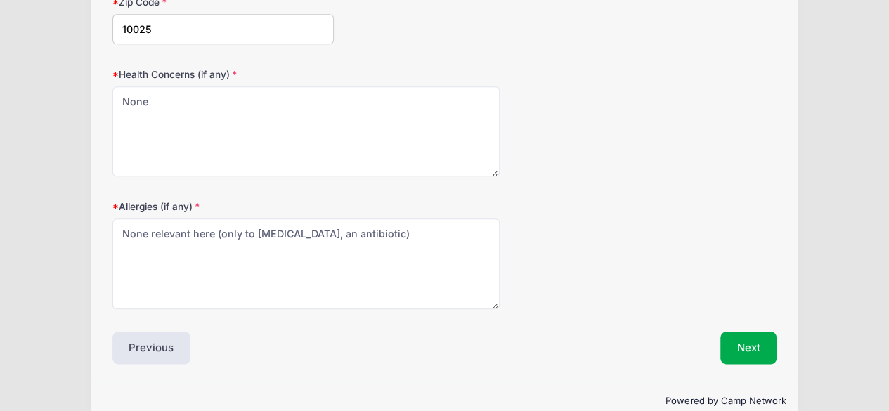
scroll to position [661, 0]
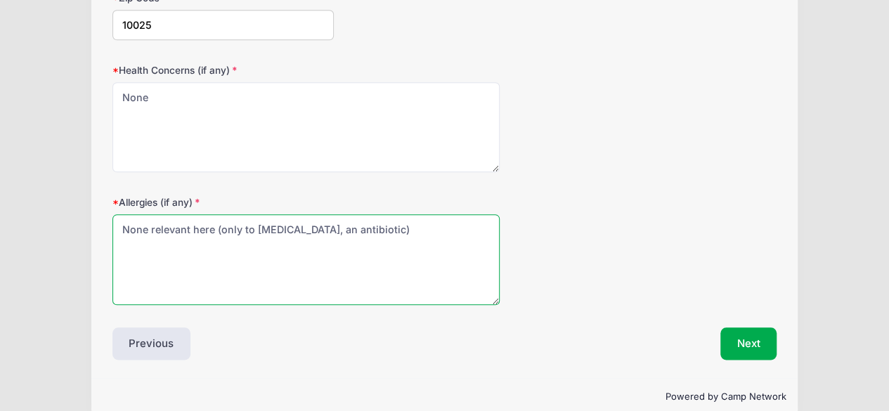
drag, startPoint x: 254, startPoint y: 228, endPoint x: 85, endPoint y: 201, distance: 170.9
click at [391, 249] on textarea "Augmentin, an antibiotic)" at bounding box center [306, 259] width 388 height 91
type textarea "Augmentin, an antibiotic"
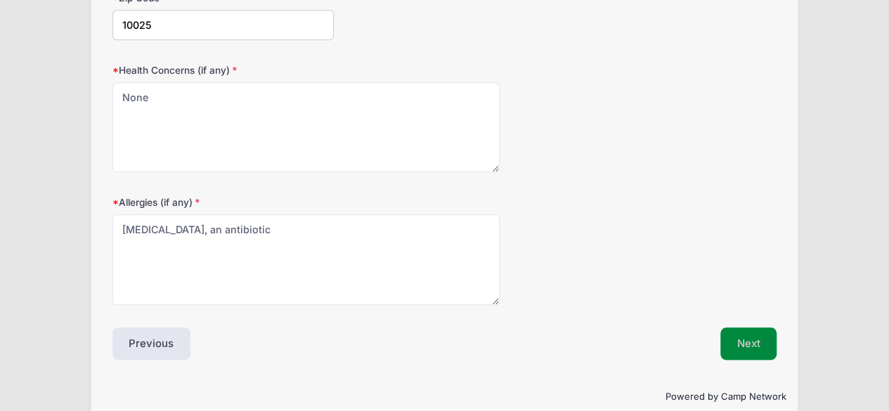
click at [739, 334] on button "Next" at bounding box center [748, 343] width 57 height 32
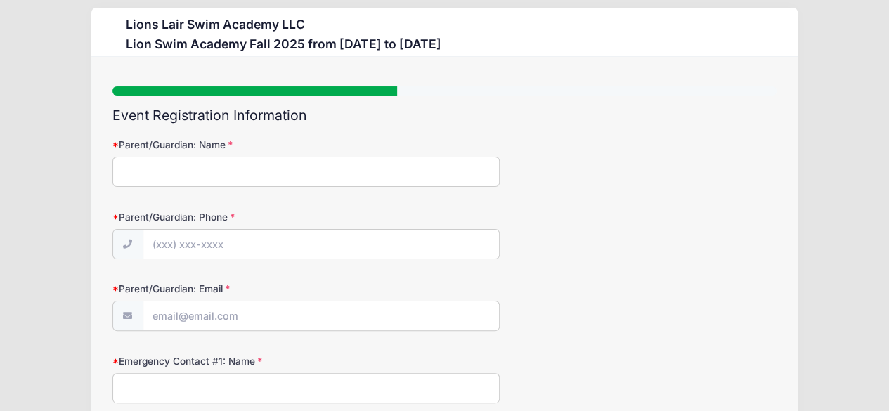
scroll to position [0, 0]
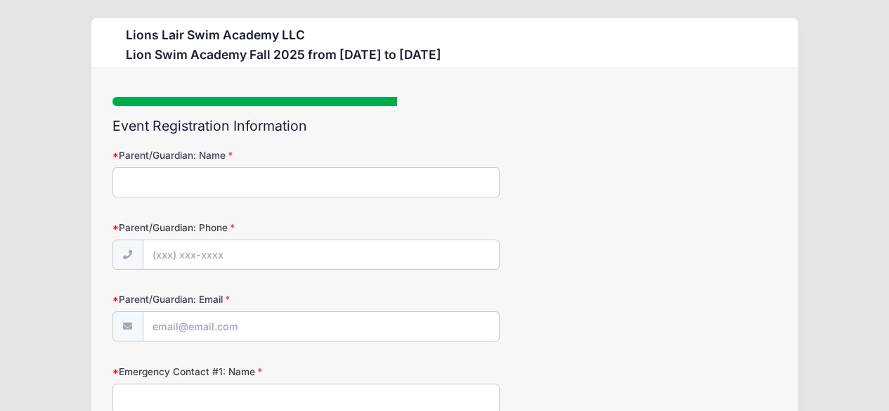
click at [401, 149] on div "Parent/Guardian: Name" at bounding box center [444, 172] width 665 height 49
click at [364, 190] on input "Parent/Guardian: Name" at bounding box center [306, 182] width 388 height 30
type input "Jessica Rosen, Ezra Rosen"
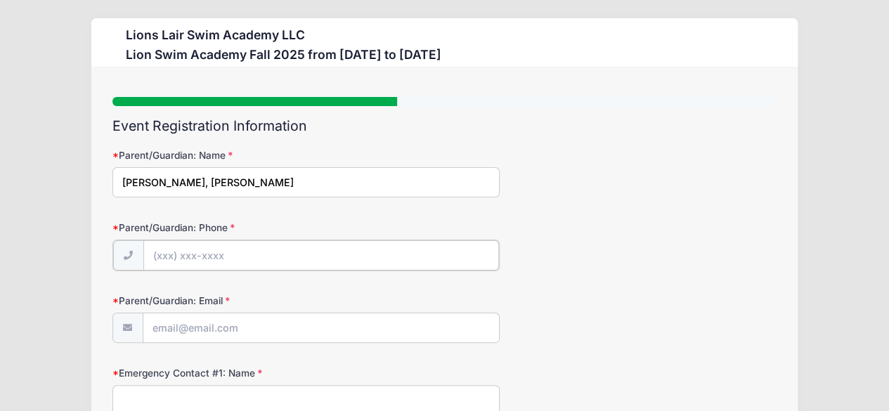
click at [214, 249] on input "Parent/Guardian: Phone" at bounding box center [321, 255] width 356 height 30
type input "(310) 904-9309"
click at [208, 332] on input "Parent/Guardian: Email" at bounding box center [321, 327] width 356 height 30
type input "[EMAIL_ADDRESS][DOMAIN_NAME]"
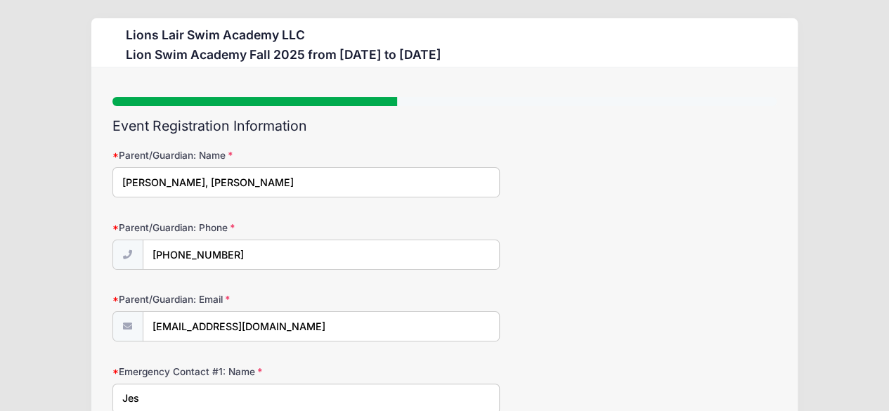
type input "Jessica Rosen"
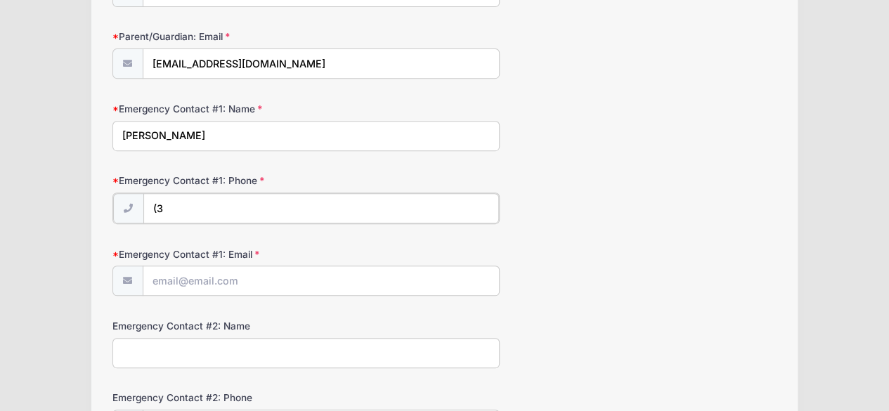
type input "(310) 904-9309"
click at [219, 280] on input "Emergency Contact #1: Email" at bounding box center [321, 280] width 356 height 30
type input "[EMAIL_ADDRESS][DOMAIN_NAME]"
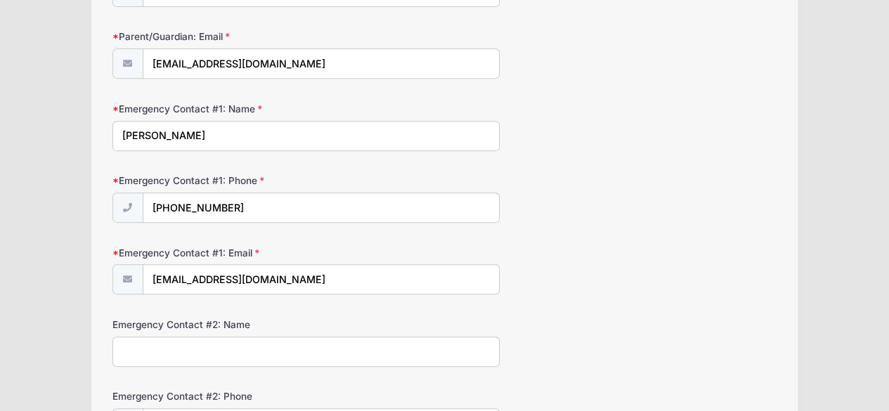
click at [357, 342] on input "Emergency Contact #2: Name" at bounding box center [306, 352] width 388 height 30
type input "Ezra Rosen"
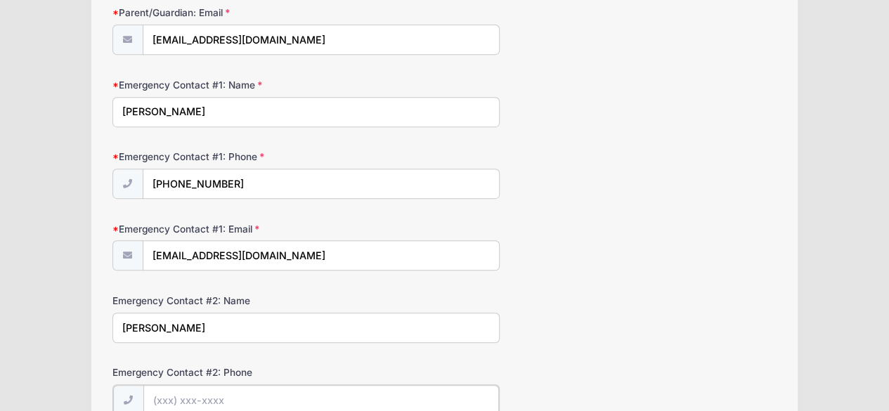
click at [220, 385] on input "Emergency Contact #2: Phone" at bounding box center [321, 400] width 356 height 30
type input "(310) 903-1391"
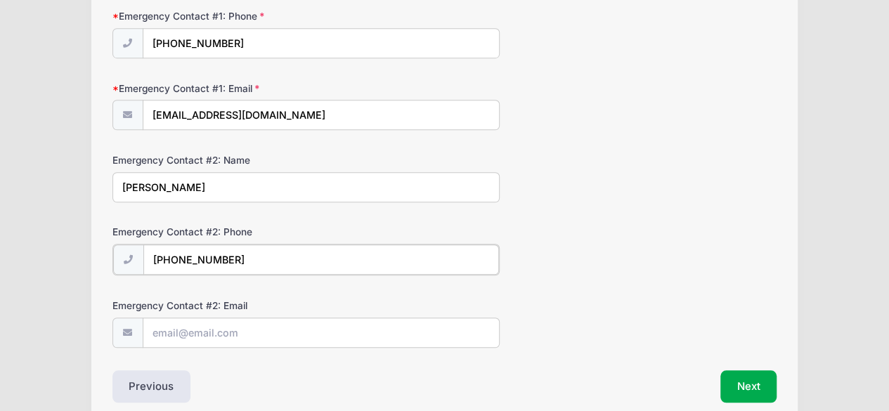
scroll to position [430, 0]
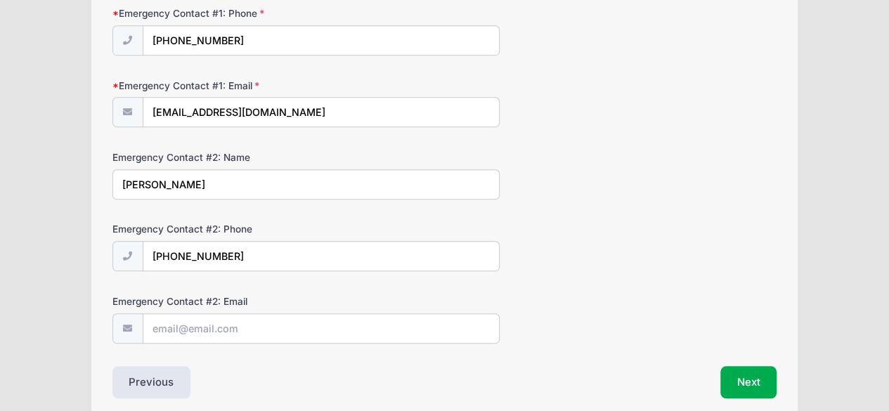
click at [237, 296] on label "Emergency Contact #2: Email" at bounding box center [222, 301] width 221 height 14
click at [237, 314] on input "Emergency Contact #2: Email" at bounding box center [321, 329] width 356 height 30
click at [233, 306] on div "Emergency Contact #2: Email" at bounding box center [444, 318] width 665 height 49
click at [227, 323] on input "Emergency Contact #2: Email" at bounding box center [321, 329] width 356 height 30
type input "ezra.rosen@gmail.com"
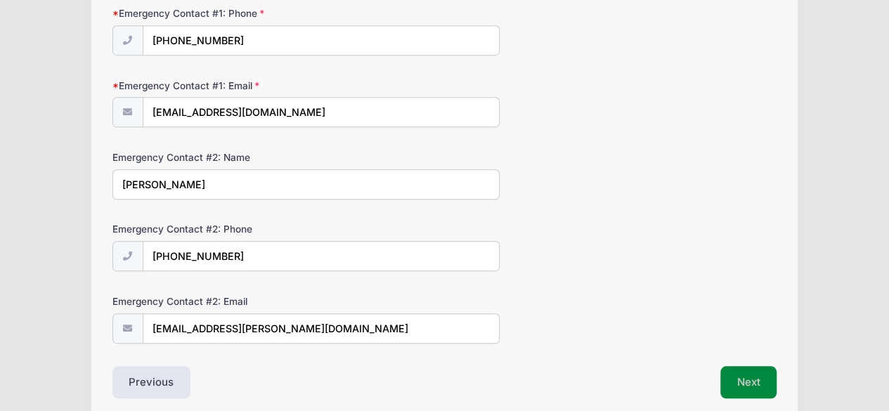
click at [739, 376] on button "Next" at bounding box center [748, 382] width 57 height 32
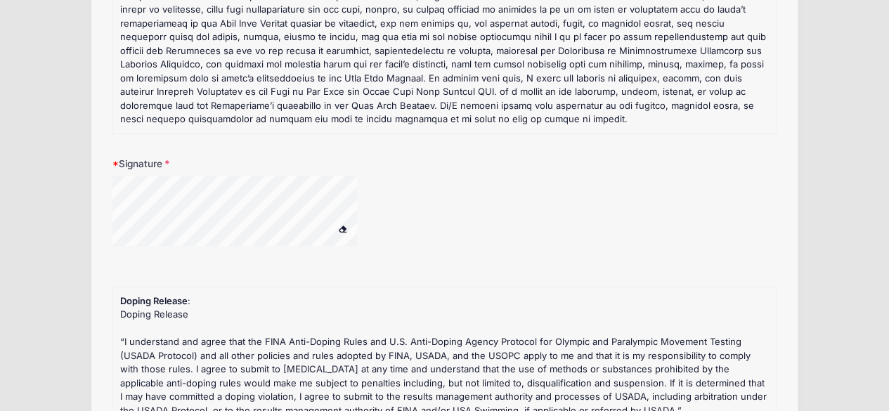
scroll to position [253, 0]
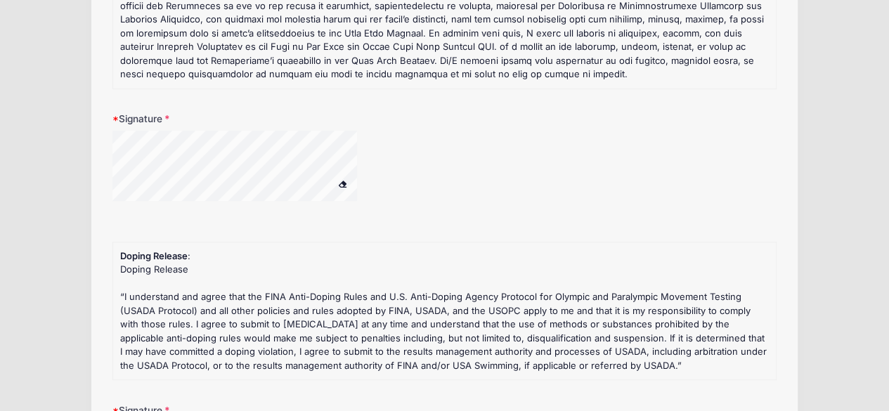
click at [395, 154] on div at bounding box center [306, 175] width 388 height 88
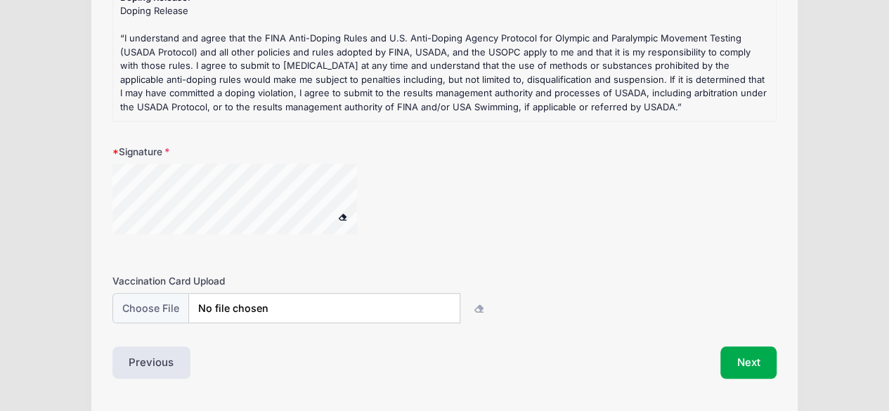
scroll to position [547, 0]
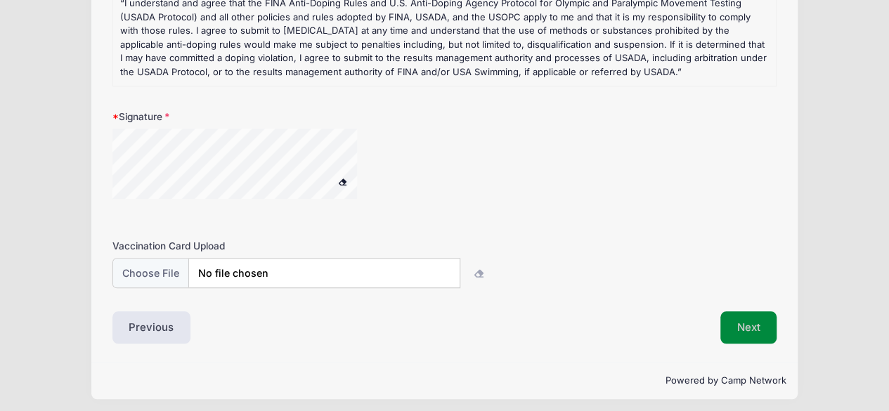
click at [761, 311] on button "Next" at bounding box center [748, 327] width 57 height 32
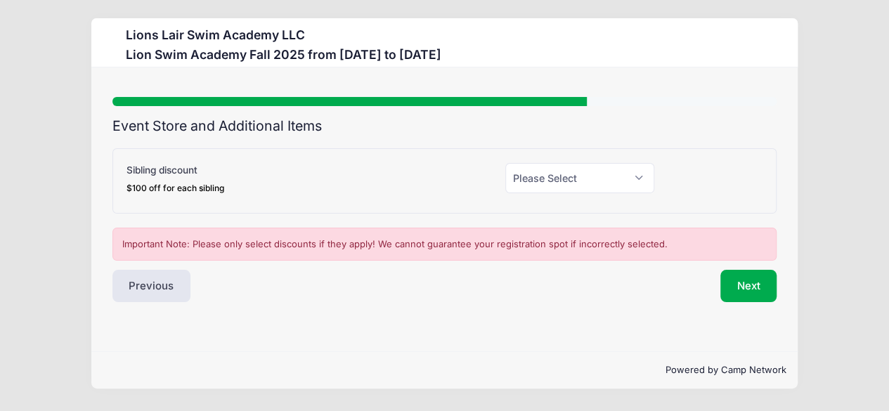
scroll to position [0, 0]
click at [593, 174] on select "Please Select Yes (-$100.00) No" at bounding box center [587, 178] width 151 height 30
select select "0"
click at [512, 163] on select "Please Select Yes (-$100.00) No" at bounding box center [587, 178] width 151 height 30
click at [750, 291] on button "Next" at bounding box center [758, 286] width 57 height 32
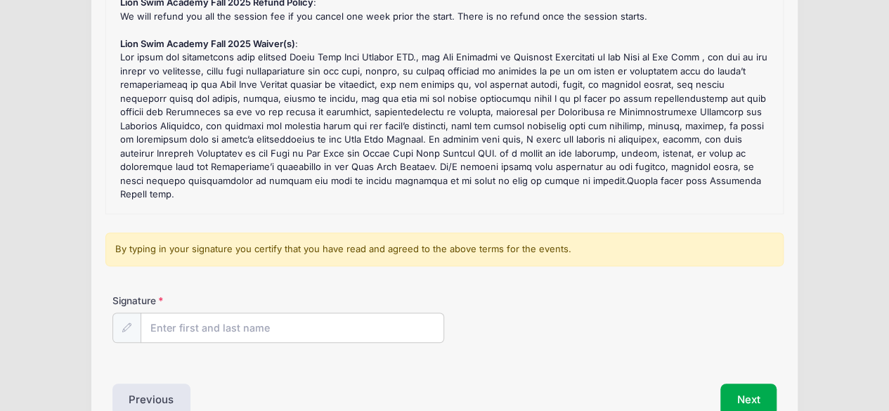
scroll to position [169, 0]
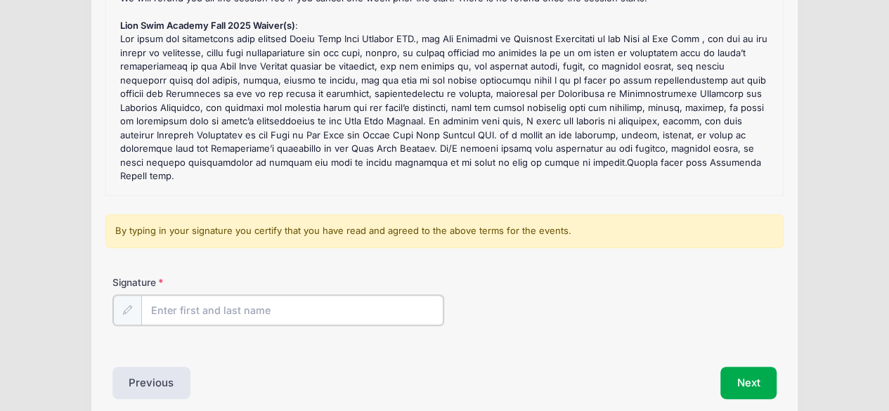
click at [231, 311] on input "Signature" at bounding box center [292, 310] width 303 height 30
type input "Jessica Rosen"
click at [736, 373] on button "Next" at bounding box center [748, 381] width 57 height 32
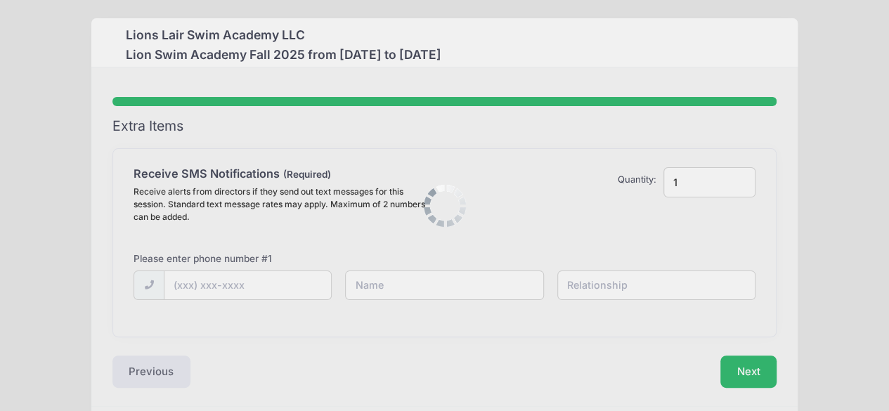
scroll to position [0, 0]
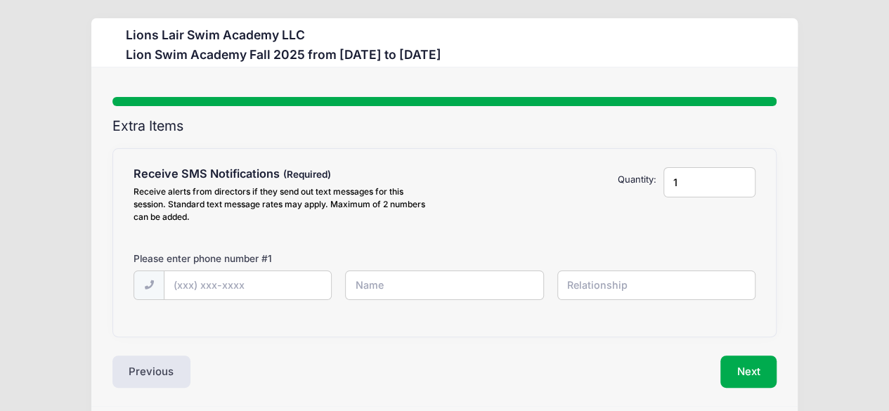
drag, startPoint x: 697, startPoint y: 174, endPoint x: 657, endPoint y: 187, distance: 42.2
click at [657, 187] on div "1" at bounding box center [709, 197] width 106 height 61
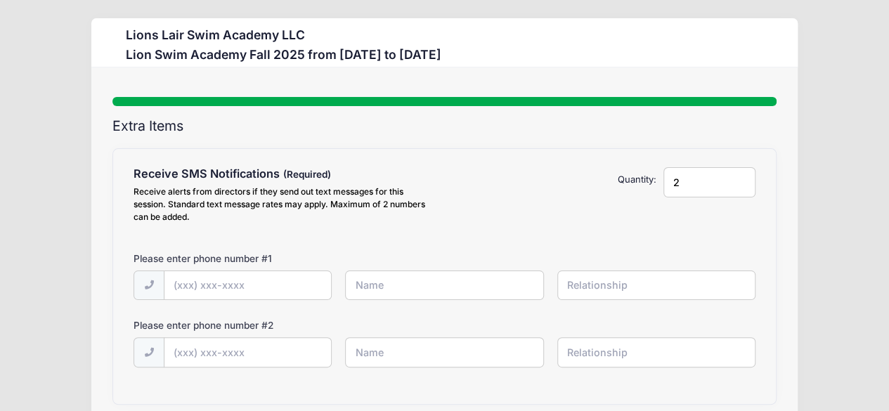
type input "2"
type input "(310) 904-9309"
type input "Jessica"
type input "Mom"
type input "(310) 903-1391"
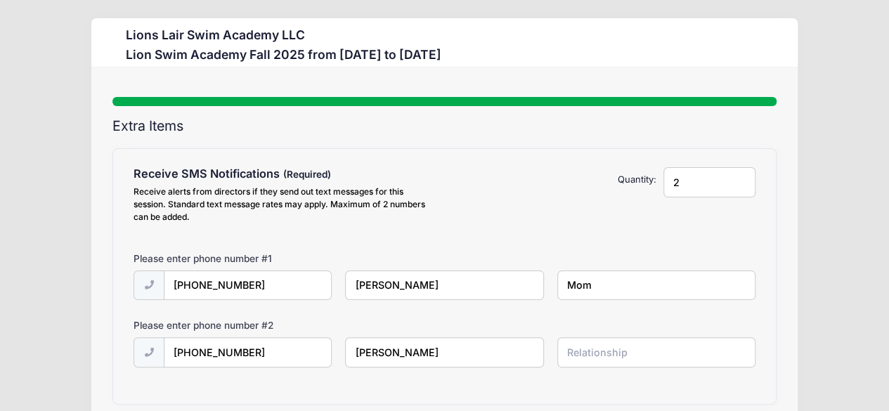
type input "Ezra"
type input "Dad"
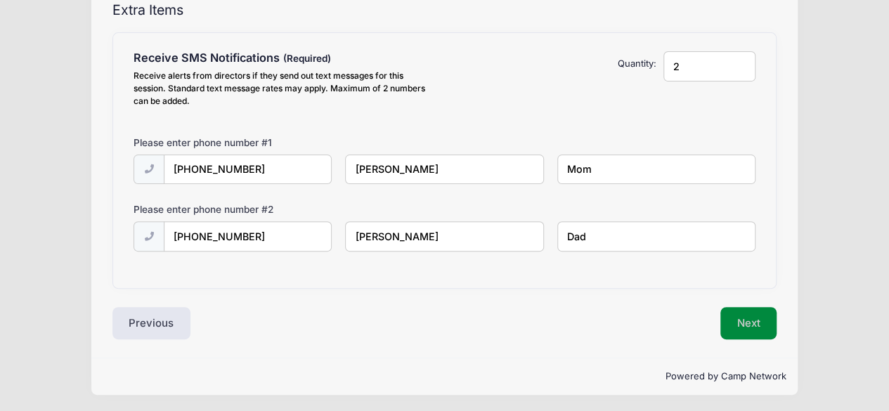
click at [766, 320] on button "Next" at bounding box center [748, 323] width 57 height 32
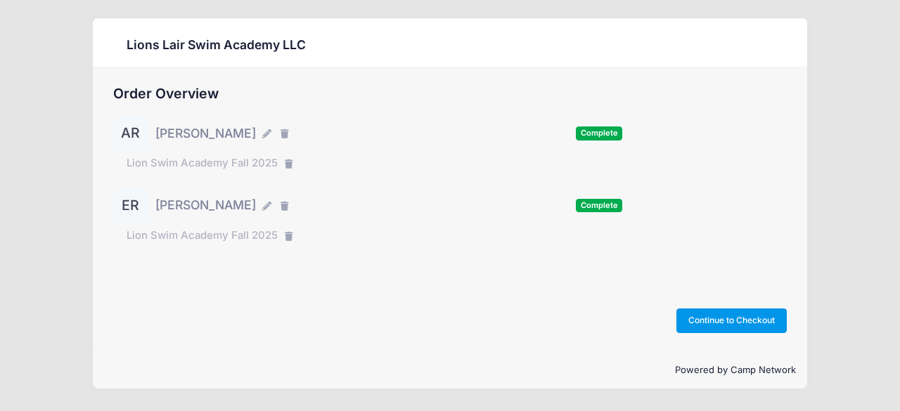
click at [725, 322] on button "Continue to Checkout" at bounding box center [731, 321] width 111 height 24
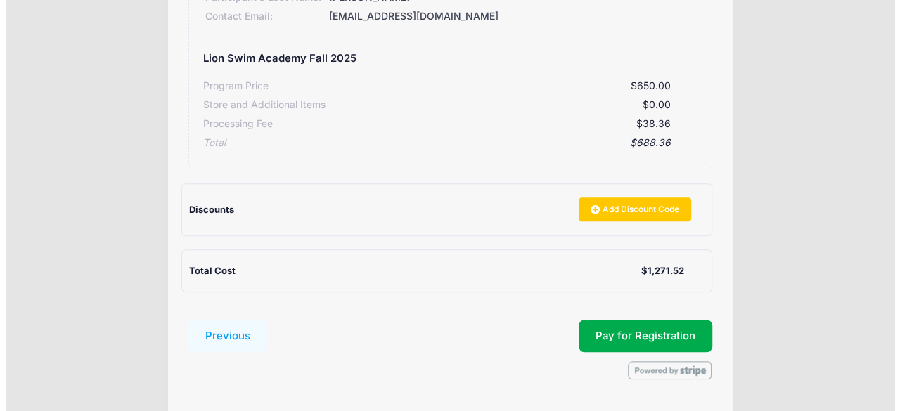
scroll to position [422, 0]
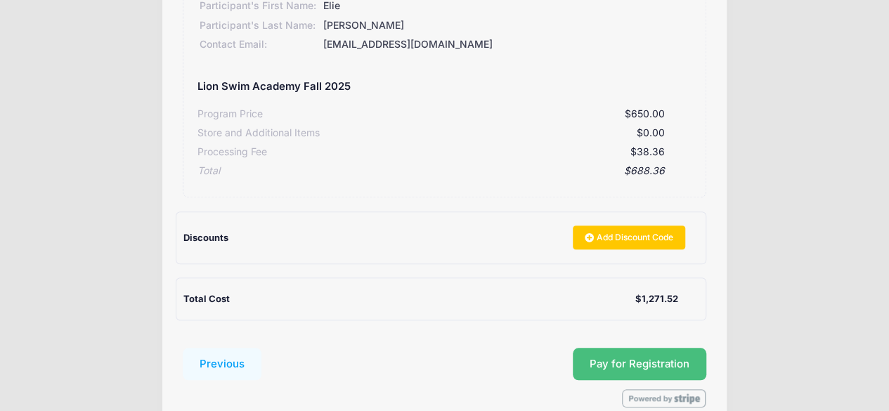
click at [640, 362] on button "Pay for Registration" at bounding box center [640, 364] width 134 height 32
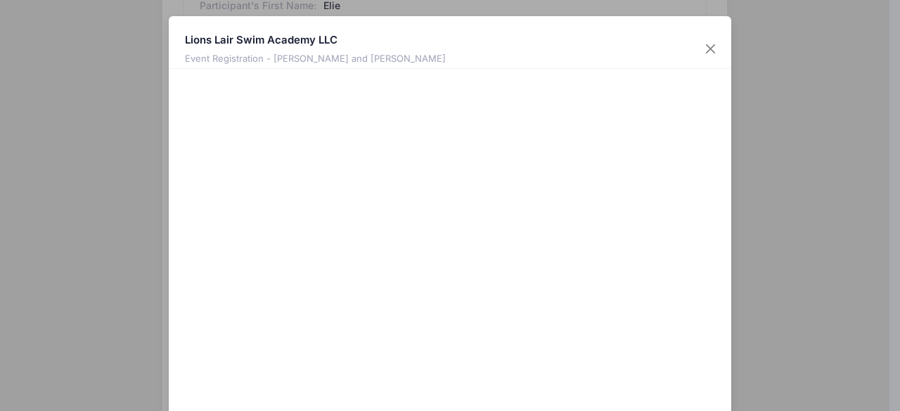
scroll to position [130, 0]
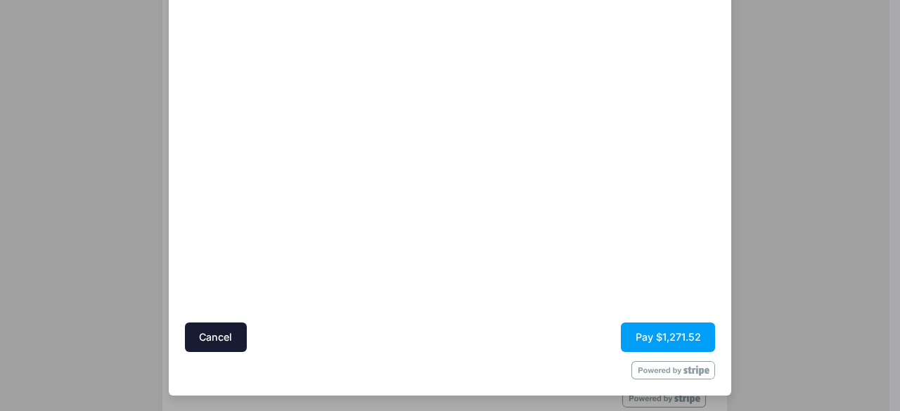
click at [866, 164] on div "Lions Lair Swim Academy LLC Event Registration - [PERSON_NAME] and [PERSON_NAME…" at bounding box center [450, 205] width 900 height 411
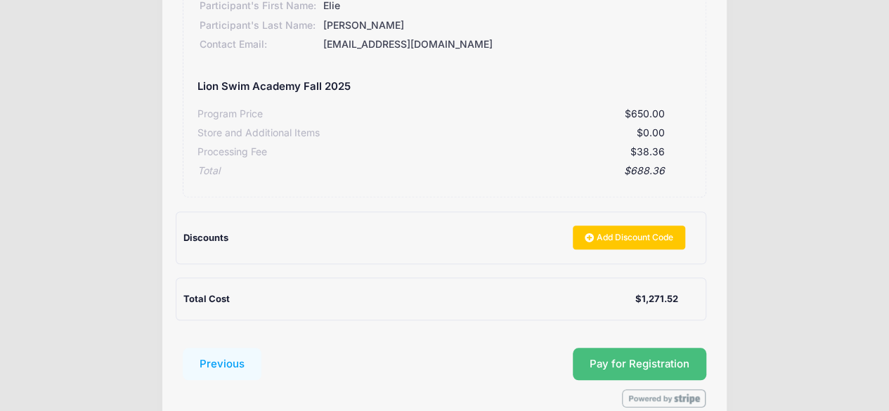
click at [617, 367] on button "Pay for Registration" at bounding box center [640, 364] width 134 height 32
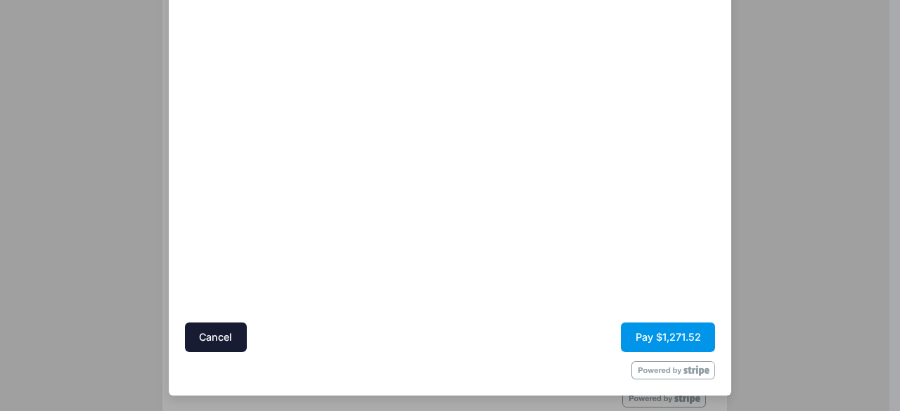
click at [649, 332] on button "Pay $1,271.52" at bounding box center [668, 338] width 94 height 30
click at [680, 328] on button "Pay $1,271.52" at bounding box center [668, 338] width 94 height 30
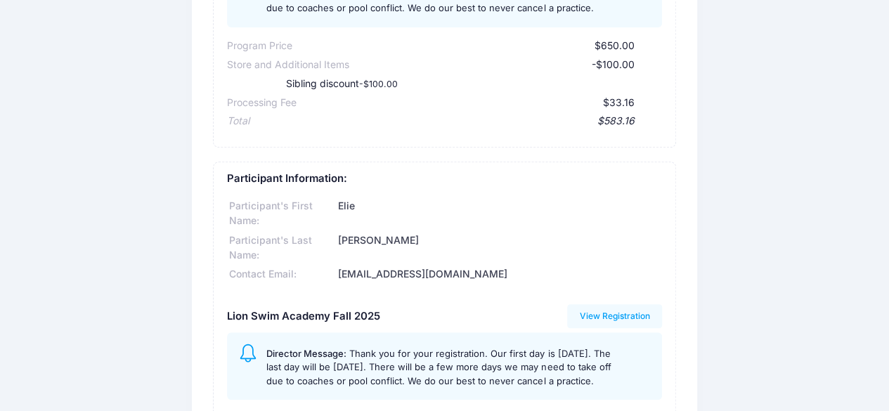
scroll to position [225, 0]
